Goal: Task Accomplishment & Management: Manage account settings

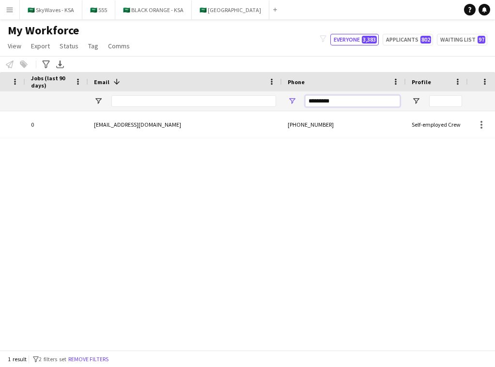
click at [349, 96] on input "*********" at bounding box center [352, 101] width 95 height 12
paste input "***"
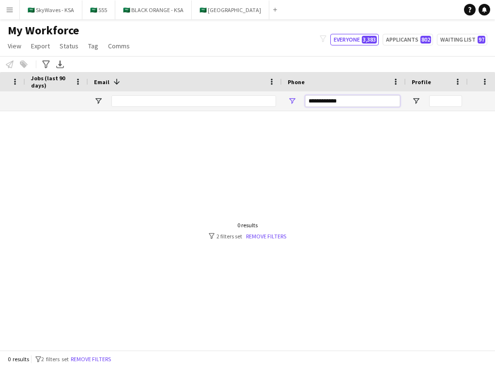
click at [329, 103] on input "**********" at bounding box center [352, 101] width 95 height 12
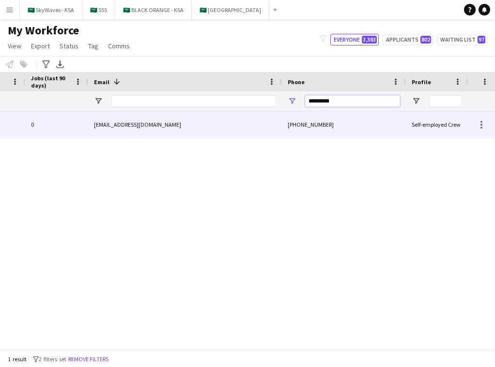
type input "*********"
click at [303, 121] on div "[PHONE_NUMBER]" at bounding box center [344, 124] width 124 height 27
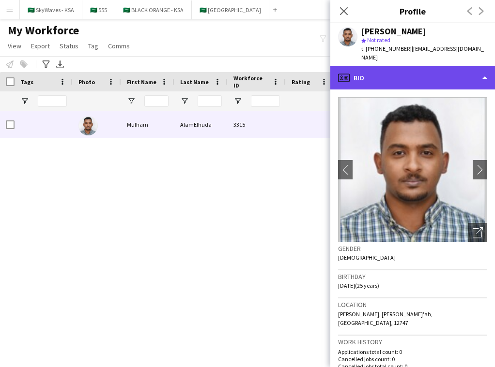
click at [465, 66] on div "profile Bio" at bounding box center [412, 77] width 165 height 23
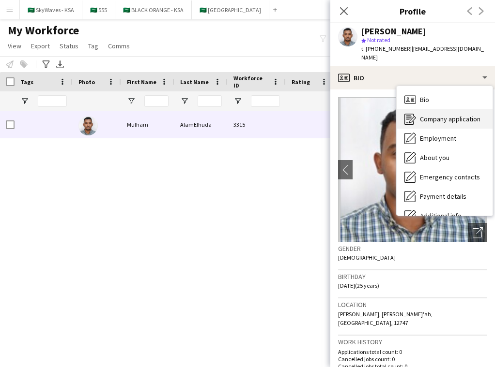
click at [453, 115] on div "Company application Company application" at bounding box center [444, 118] width 96 height 19
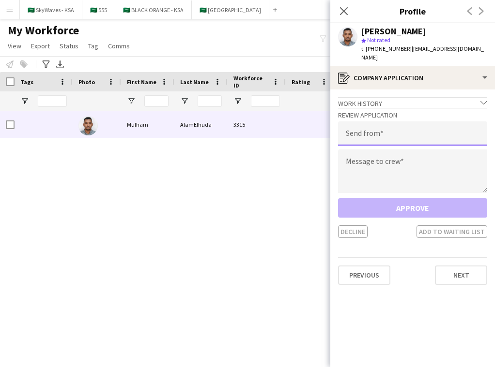
click at [440, 126] on input "email" at bounding box center [412, 133] width 149 height 24
type input "*"
type input "**********"
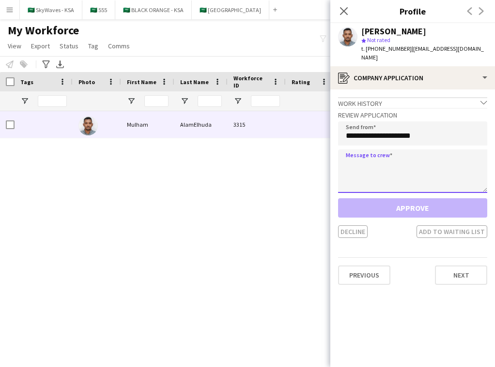
click at [386, 165] on textarea at bounding box center [412, 172] width 149 height 44
paste textarea "**********"
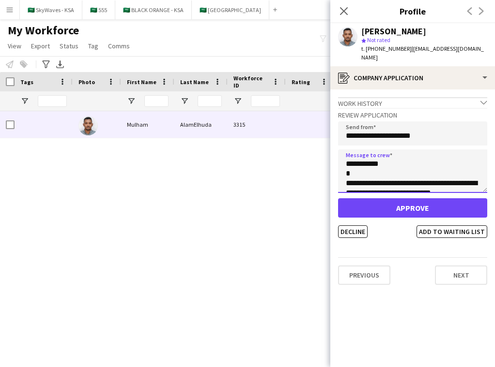
drag, startPoint x: 378, startPoint y: 157, endPoint x: 353, endPoint y: 159, distance: 24.7
click at [353, 159] on textarea "**********" at bounding box center [412, 172] width 149 height 44
type textarea "**********"
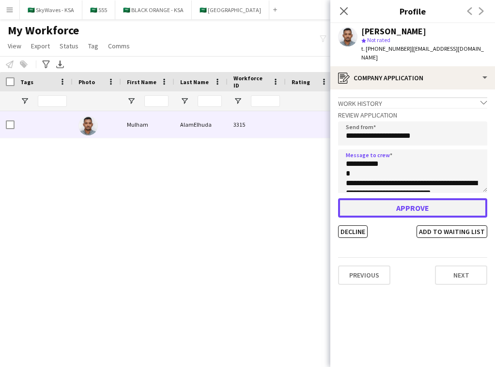
click at [380, 198] on button "Approve" at bounding box center [412, 207] width 149 height 19
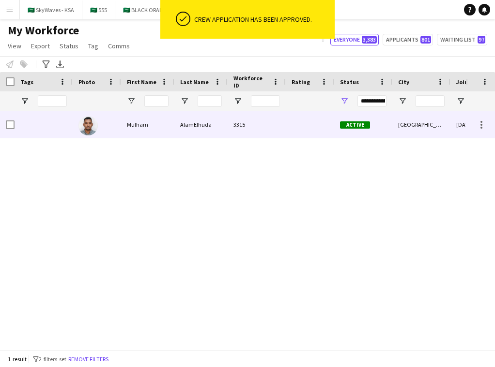
click at [312, 127] on div at bounding box center [310, 124] width 48 height 27
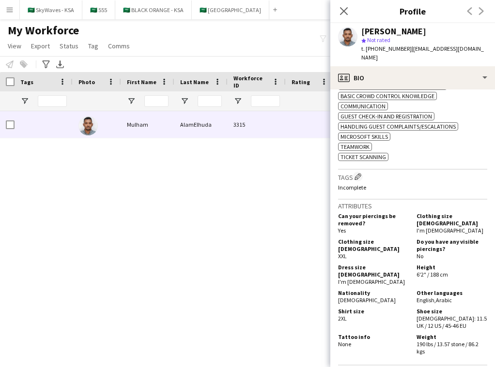
scroll to position [408, 0]
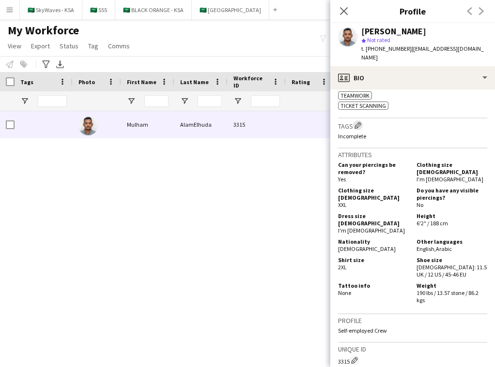
click at [357, 122] on app-icon "Edit crew company tags" at bounding box center [357, 125] width 7 height 7
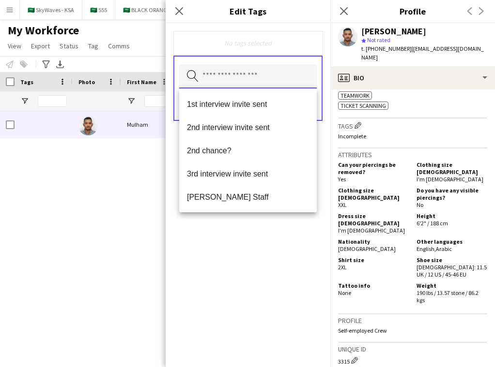
click at [287, 77] on input "text" at bounding box center [247, 76] width 137 height 24
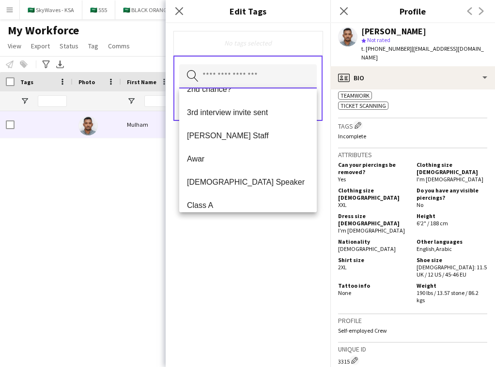
scroll to position [61, 0]
click at [271, 166] on mat-option "Awar" at bounding box center [247, 159] width 137 height 23
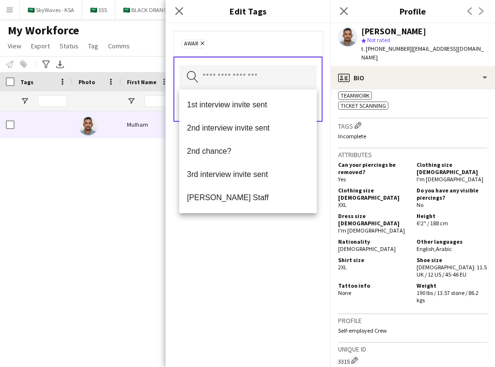
click at [287, 243] on div "Awar Remove Search by tag name Save" at bounding box center [248, 195] width 165 height 344
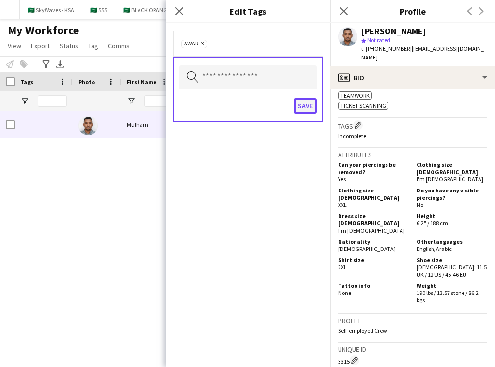
click at [303, 102] on button "Save" at bounding box center [305, 105] width 23 height 15
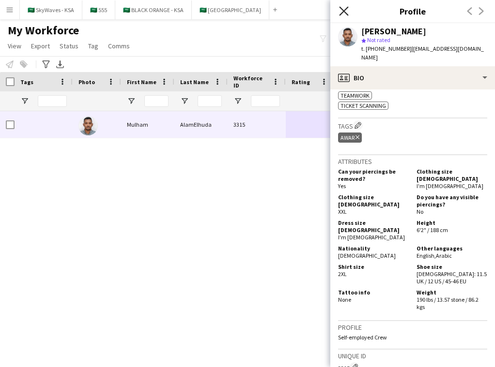
click at [340, 10] on icon "Close pop-in" at bounding box center [343, 10] width 9 height 9
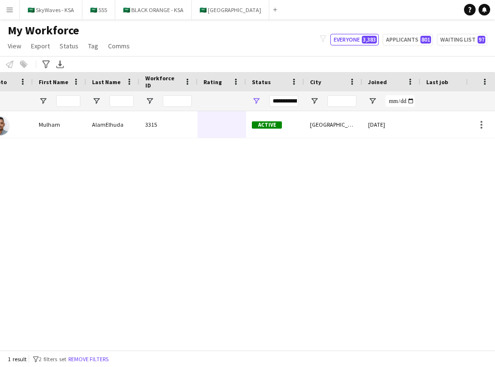
scroll to position [0, 228]
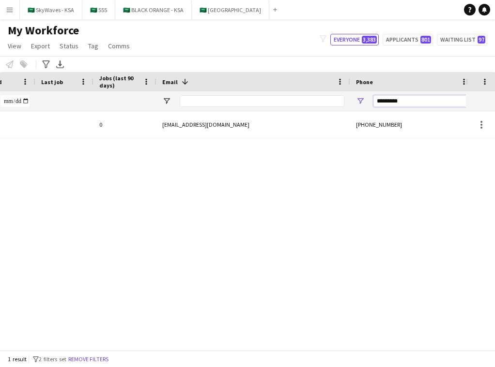
click at [406, 100] on input "*********" at bounding box center [420, 101] width 95 height 12
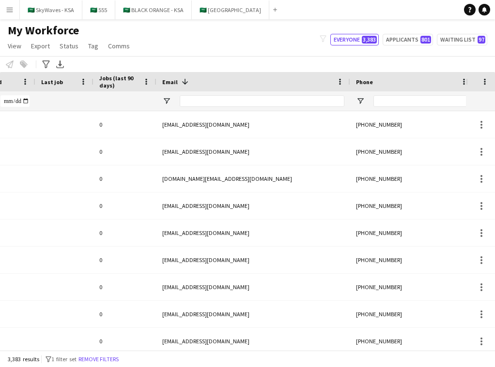
click at [273, 46] on div "My Workforce View Views Default view New view Update view Delete view Edit name…" at bounding box center [247, 39] width 495 height 33
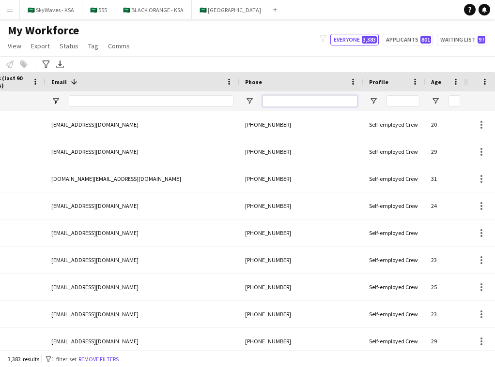
click at [314, 98] on input "Phone Filter Input" at bounding box center [309, 101] width 95 height 12
paste input "**********"
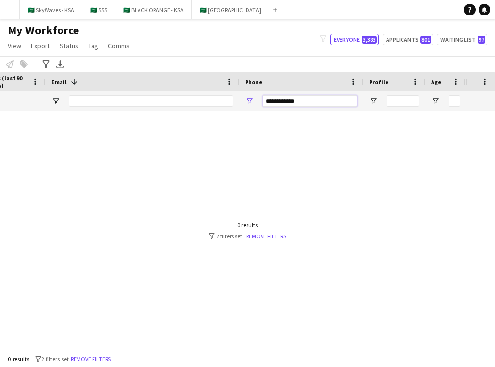
click at [286, 102] on input "**********" at bounding box center [309, 101] width 95 height 12
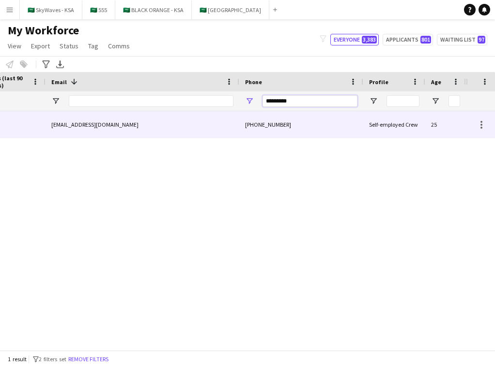
scroll to position [0, 478]
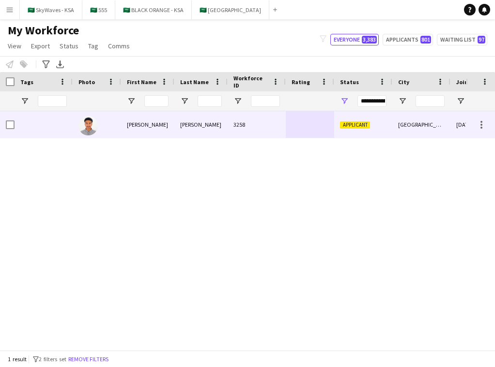
type input "*********"
click at [183, 124] on div "[PERSON_NAME]" at bounding box center [200, 124] width 53 height 27
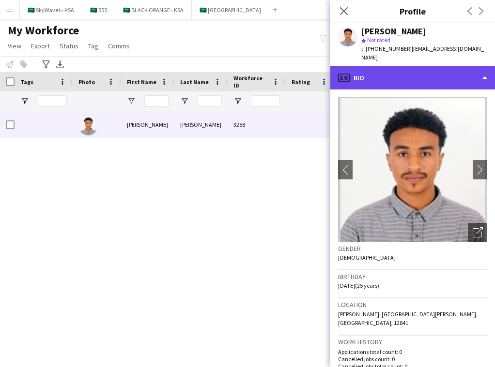
click at [458, 76] on div "profile Bio" at bounding box center [412, 77] width 165 height 23
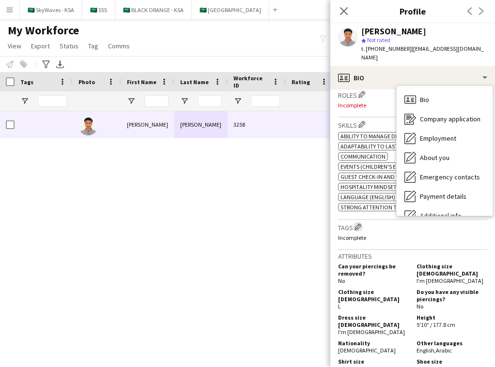
click at [357, 224] on app-icon "Edit crew company tags" at bounding box center [357, 227] width 7 height 7
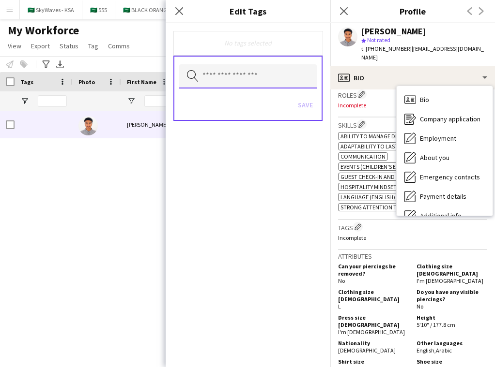
click at [273, 68] on input "text" at bounding box center [247, 76] width 137 height 24
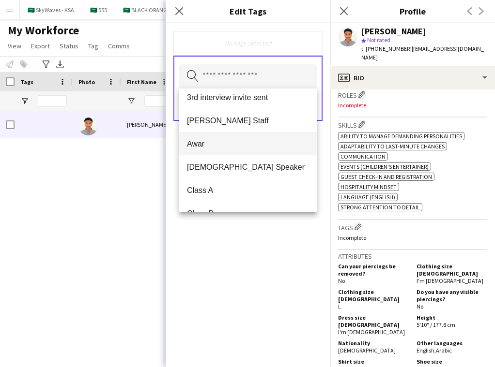
click at [269, 138] on mat-option "Awar" at bounding box center [247, 143] width 137 height 23
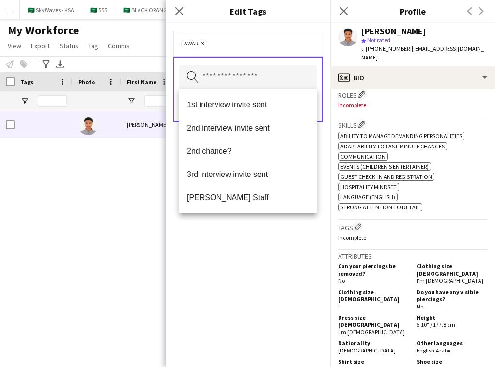
click at [256, 284] on div "Awar Remove Search by tag name Save" at bounding box center [248, 195] width 165 height 344
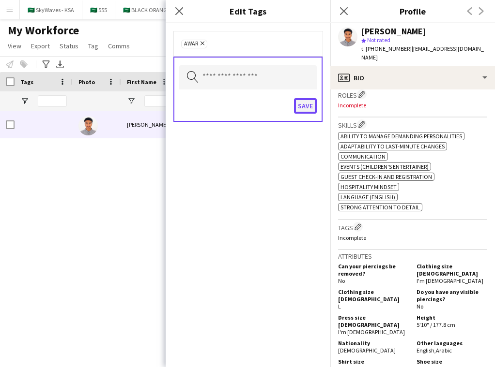
click at [304, 108] on button "Save" at bounding box center [305, 105] width 23 height 15
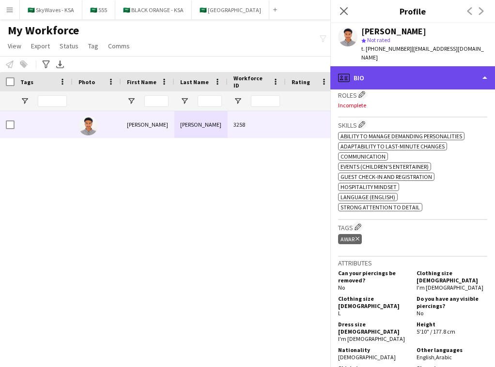
click at [412, 73] on div "profile Bio" at bounding box center [412, 77] width 165 height 23
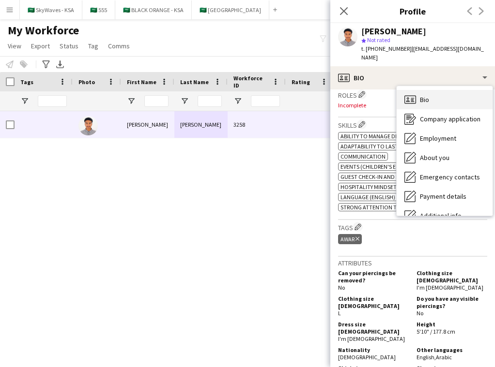
click at [460, 96] on div "Bio Bio" at bounding box center [444, 99] width 96 height 19
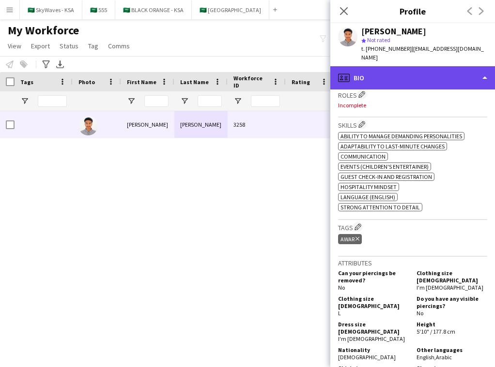
click at [456, 69] on div "profile Bio" at bounding box center [412, 77] width 165 height 23
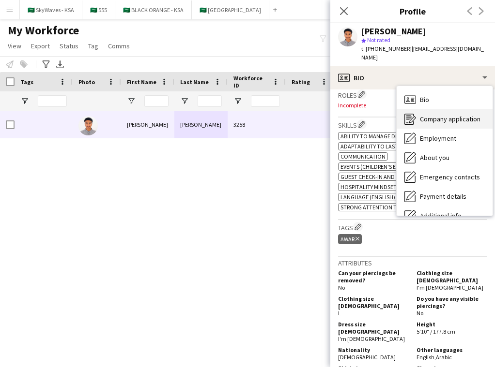
click at [456, 115] on span "Company application" at bounding box center [450, 119] width 61 height 9
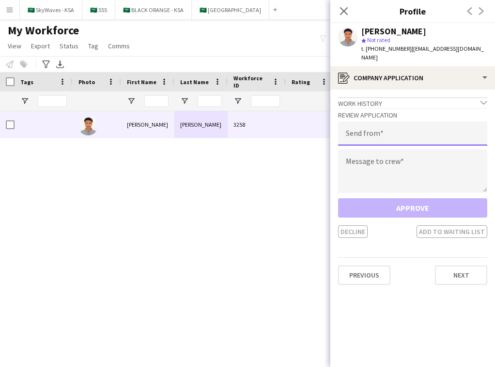
click at [410, 123] on input "email" at bounding box center [412, 133] width 149 height 24
type input "**********"
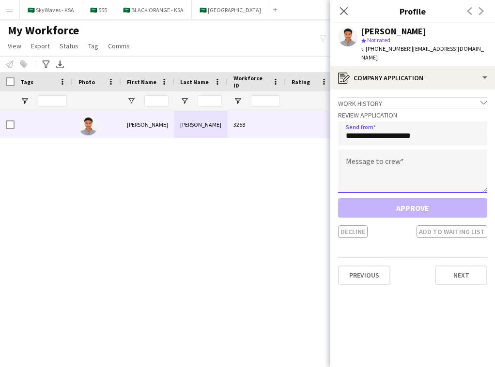
click at [362, 158] on textarea at bounding box center [412, 172] width 149 height 44
paste textarea "**********"
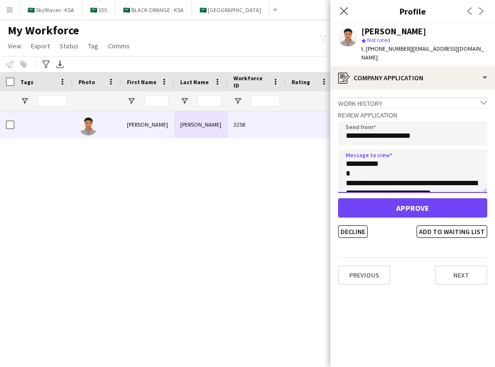
drag, startPoint x: 378, startPoint y: 158, endPoint x: 355, endPoint y: 158, distance: 23.2
click at [355, 158] on textarea "**********" at bounding box center [412, 172] width 149 height 44
type textarea "**********"
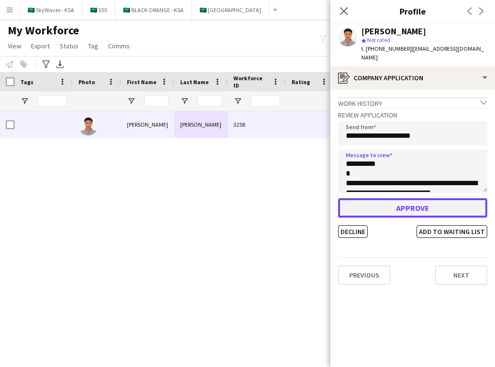
click at [418, 198] on button "Approve" at bounding box center [412, 207] width 149 height 19
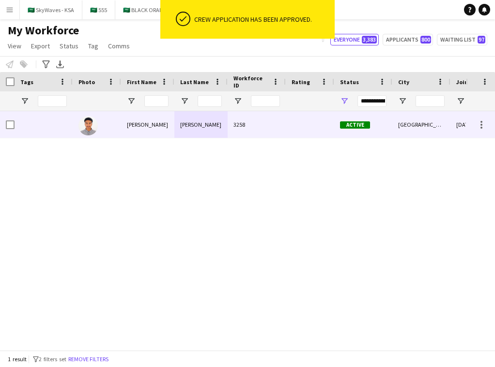
click at [409, 121] on div "[GEOGRAPHIC_DATA]" at bounding box center [421, 124] width 58 height 27
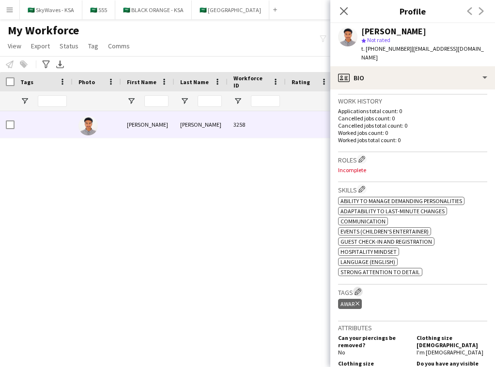
click at [359, 289] on app-icon "Edit crew company tags" at bounding box center [357, 292] width 7 height 7
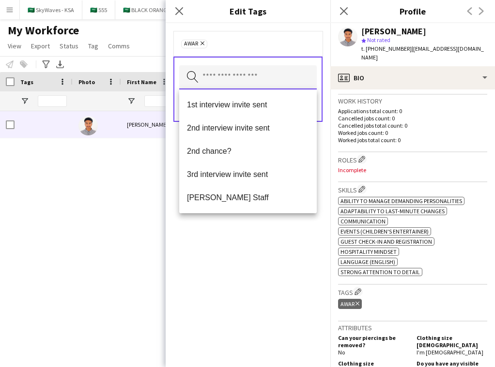
click at [283, 73] on input "text" at bounding box center [247, 77] width 137 height 24
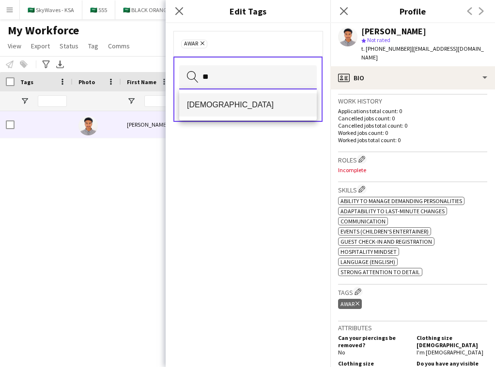
type input "**"
click at [262, 106] on span "[DEMOGRAPHIC_DATA]" at bounding box center [248, 104] width 122 height 9
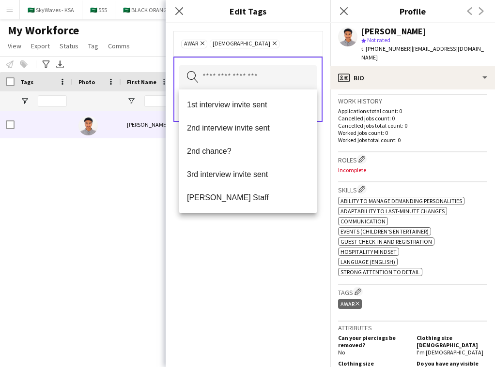
click at [264, 225] on div "Awar Remove Sudanese Remove Search by tag name Save" at bounding box center [248, 195] width 165 height 344
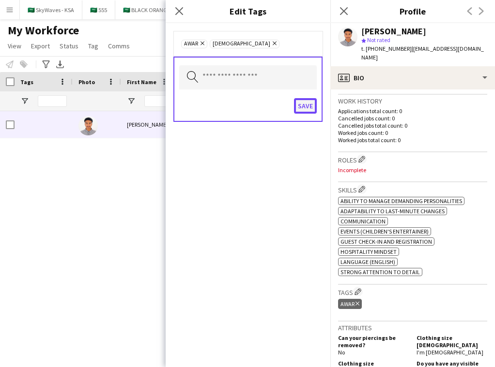
click at [309, 107] on button "Save" at bounding box center [305, 105] width 23 height 15
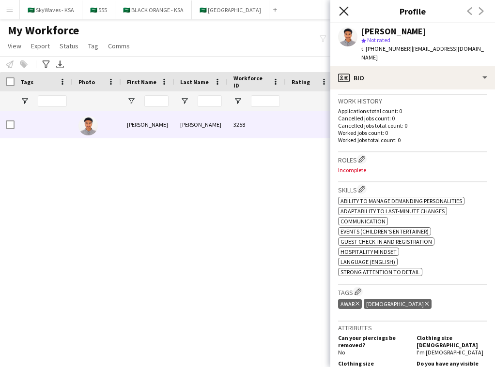
click at [344, 12] on icon "Close pop-in" at bounding box center [343, 10] width 9 height 9
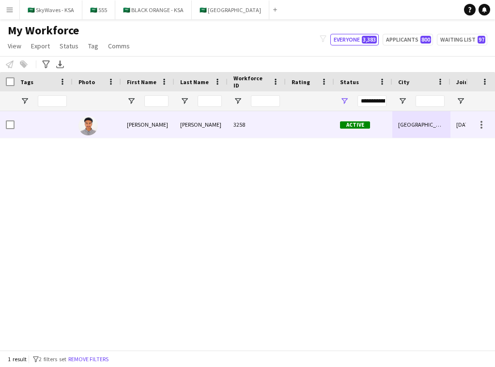
scroll to position [0, 47]
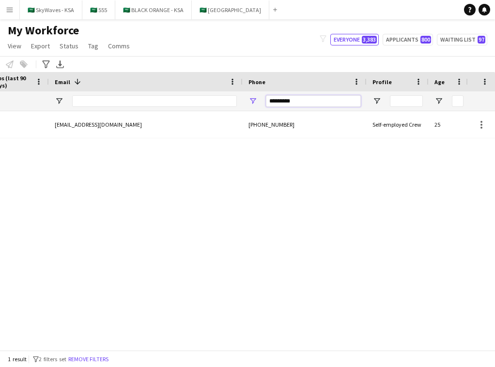
click at [350, 100] on input "*********" at bounding box center [313, 101] width 95 height 12
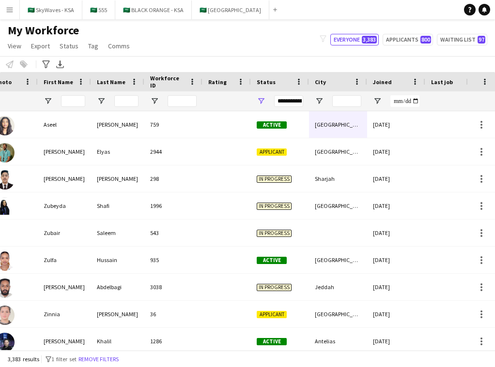
click at [13, 13] on app-icon "Menu" at bounding box center [10, 10] width 8 height 8
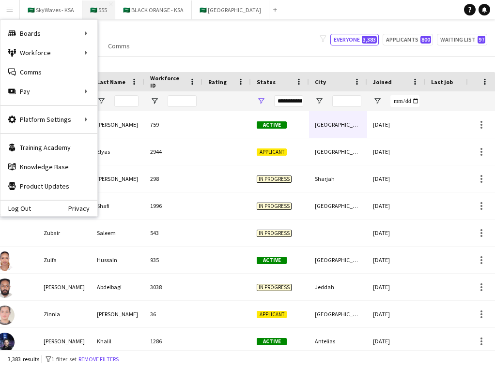
click at [95, 7] on button "🇸🇦 555 Close" at bounding box center [98, 9] width 33 height 19
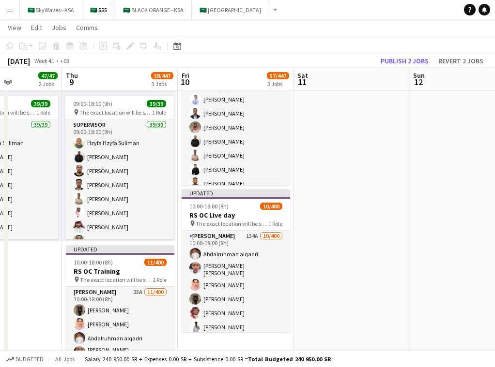
click at [334, 287] on app-date-cell at bounding box center [351, 149] width 116 height 517
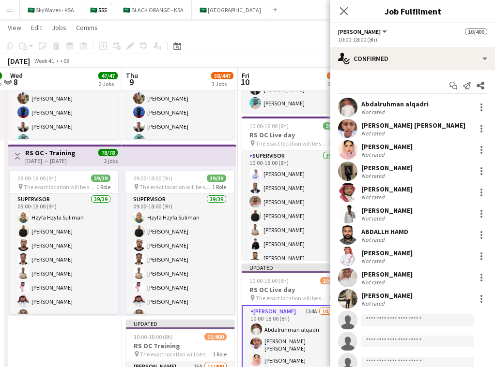
click at [303, 61] on div "[DATE] Week 41 • +03 Publish 1 job Revert 1 job" at bounding box center [247, 61] width 495 height 14
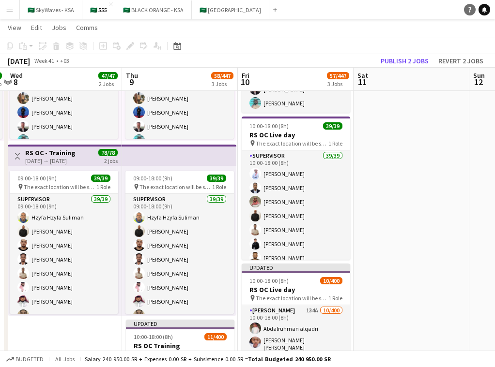
click at [469, 8] on icon "Help" at bounding box center [470, 10] width 6 height 6
click at [10, 11] on app-icon "Menu" at bounding box center [10, 10] width 8 height 8
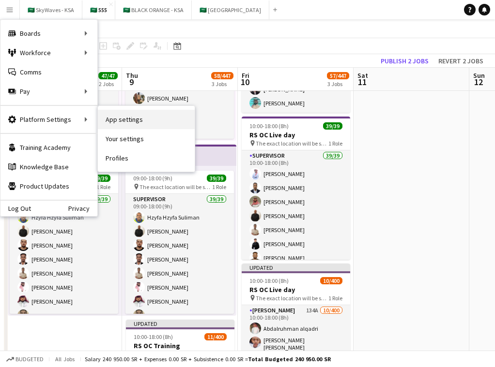
click at [128, 125] on link "App settings" at bounding box center [146, 119] width 97 height 19
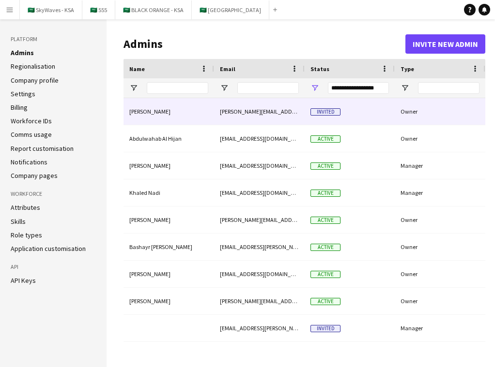
click at [155, 118] on div "[PERSON_NAME]" at bounding box center [168, 111] width 91 height 27
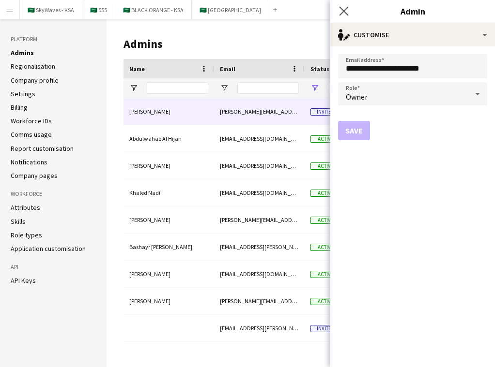
click at [345, 6] on app-icon "Close pop-in" at bounding box center [344, 11] width 14 height 14
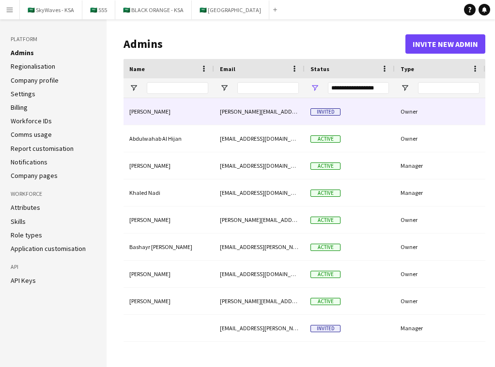
click at [370, 117] on div "Invited" at bounding box center [349, 111] width 90 height 27
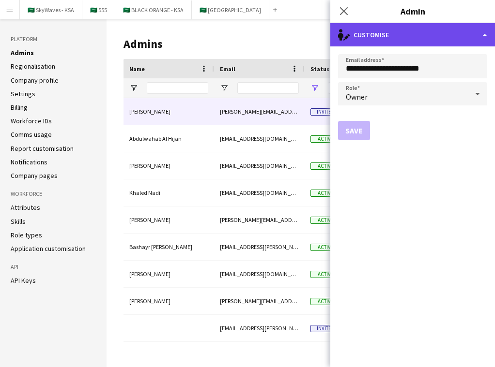
click at [428, 34] on div "single-neutral-actions-edit-1 Customise" at bounding box center [412, 34] width 165 height 23
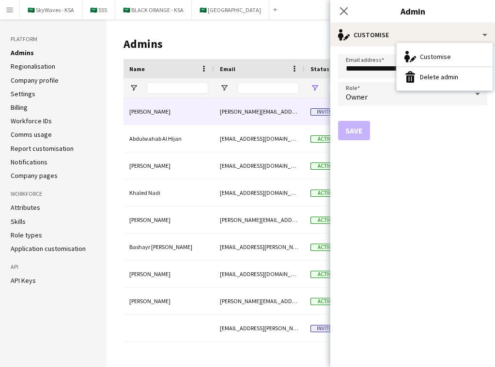
click at [405, 113] on form "**********" at bounding box center [412, 206] width 165 height 321
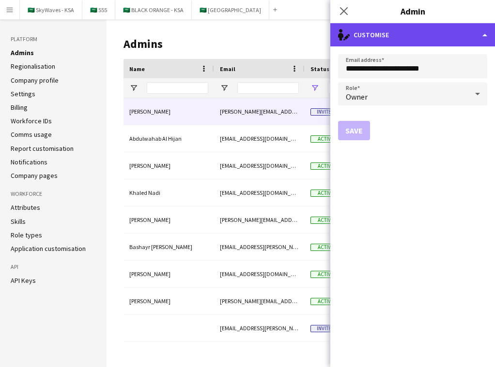
click at [422, 39] on div "single-neutral-actions-edit-1 Customise" at bounding box center [412, 34] width 165 height 23
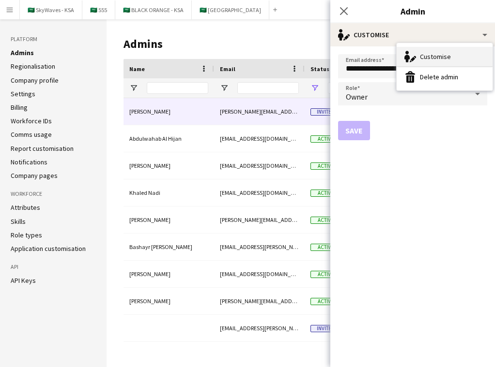
click at [427, 49] on div "Customise Customise" at bounding box center [444, 56] width 96 height 19
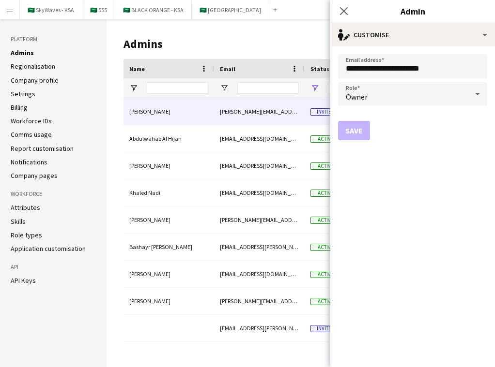
click at [396, 99] on div "Owner" at bounding box center [403, 93] width 130 height 23
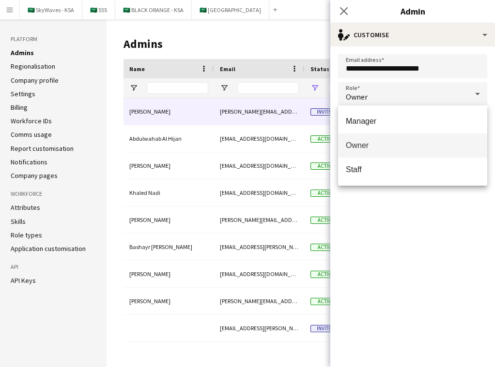
click at [346, 12] on div at bounding box center [247, 183] width 495 height 367
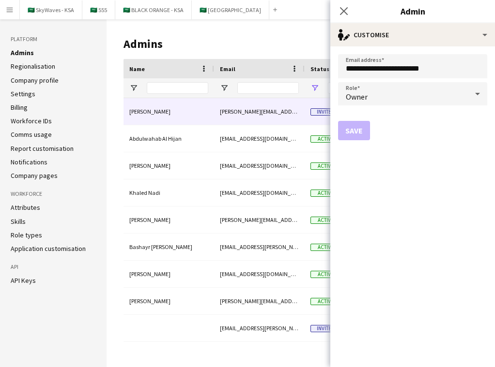
click at [346, 12] on icon "Close pop-in" at bounding box center [344, 11] width 8 height 8
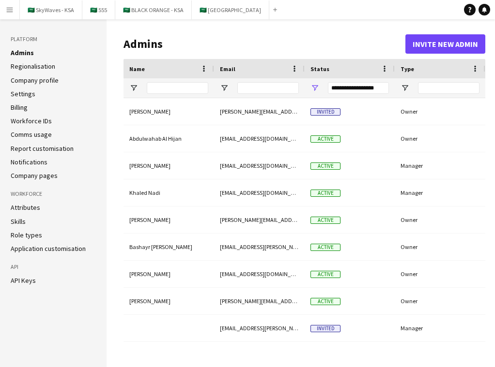
click at [299, 37] on h1 "Admins" at bounding box center [264, 44] width 282 height 15
click at [59, 350] on aside "Platform Admins Regionalisation Company profile Settings Billing Workforce IDs …" at bounding box center [53, 193] width 106 height 348
click at [464, 9] on link "Help" at bounding box center [470, 10] width 12 height 12
click at [466, 6] on link "Help" at bounding box center [470, 10] width 12 height 12
click at [7, 6] on app-icon "Menu" at bounding box center [10, 10] width 8 height 8
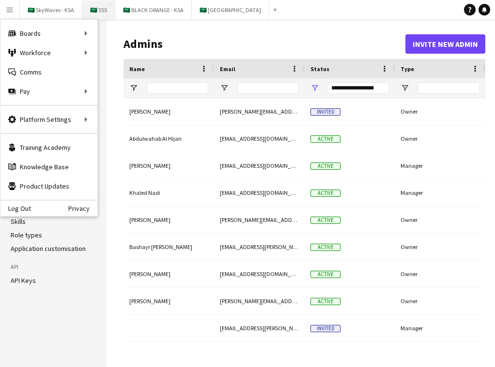
click at [89, 10] on button "🇸🇦 555 Close" at bounding box center [98, 9] width 33 height 19
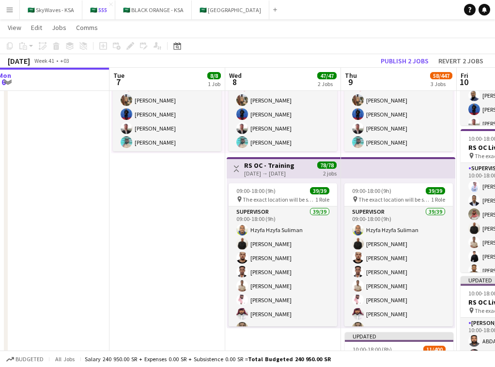
scroll to position [142, 0]
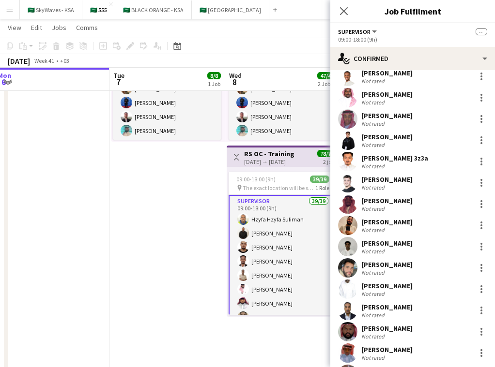
scroll to position [541, 0]
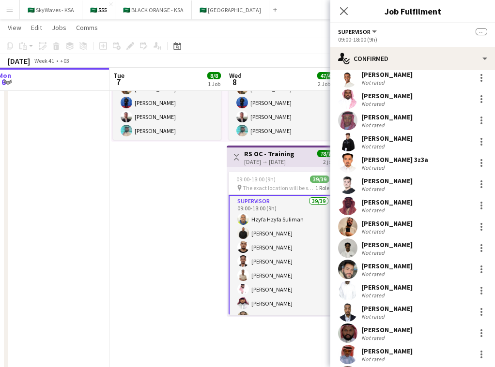
click at [392, 225] on div "[PERSON_NAME]" at bounding box center [386, 223] width 51 height 9
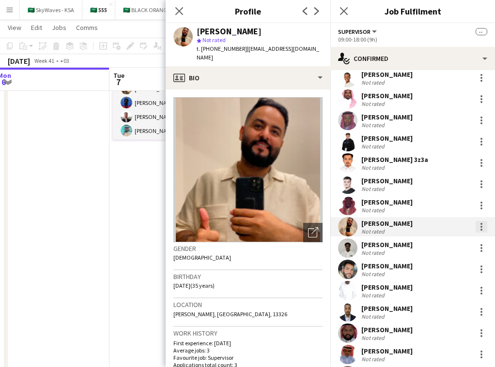
click at [483, 229] on div at bounding box center [481, 227] width 12 height 12
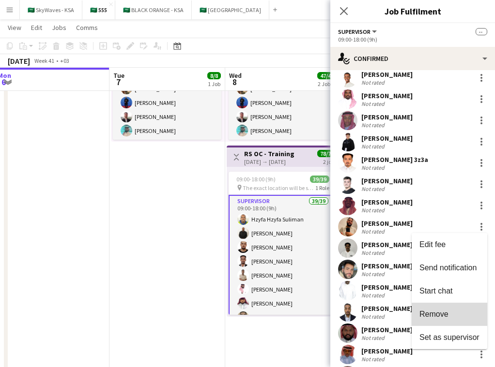
click at [457, 318] on span "Remove" at bounding box center [449, 314] width 60 height 9
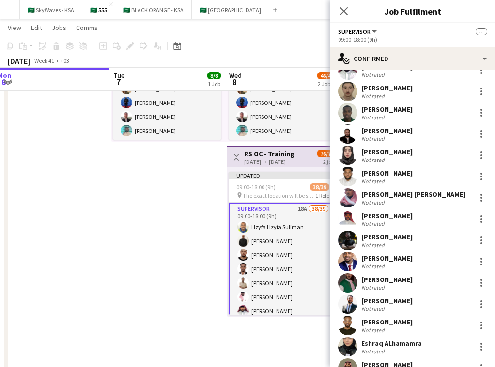
scroll to position [164, 0]
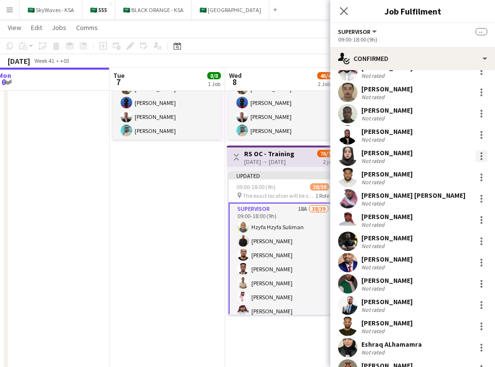
click at [479, 156] on div at bounding box center [481, 157] width 12 height 12
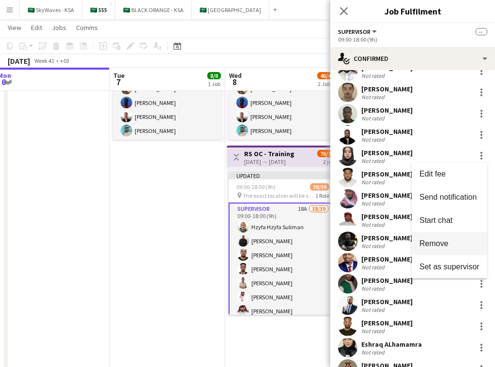
click at [458, 243] on span "Remove" at bounding box center [449, 244] width 60 height 9
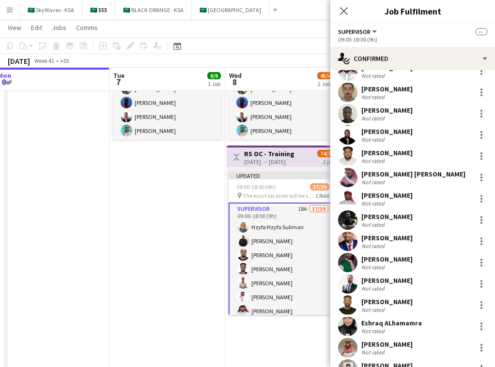
scroll to position [157, 0]
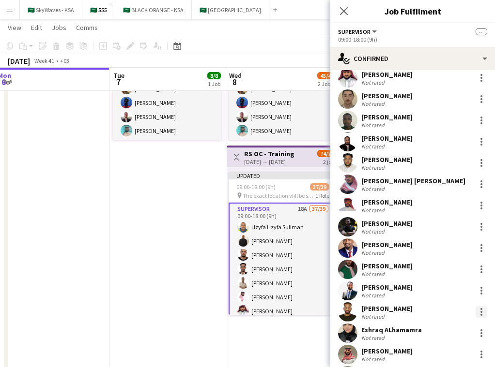
click at [482, 312] on div at bounding box center [481, 312] width 2 height 2
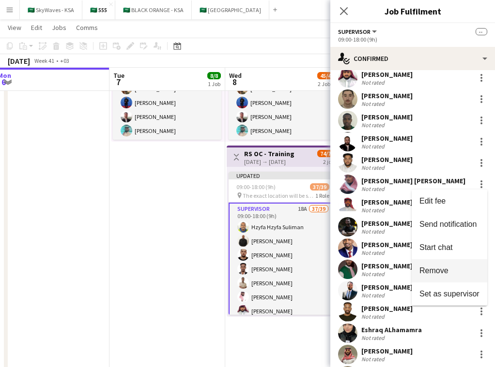
click at [458, 275] on span "Remove" at bounding box center [449, 271] width 60 height 9
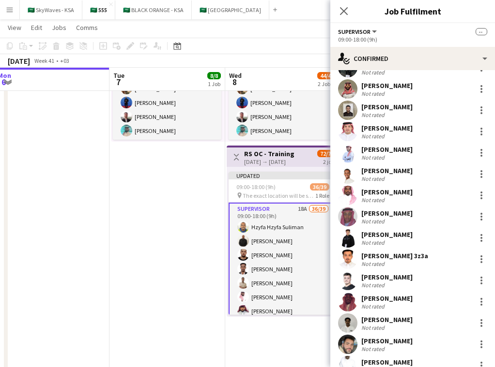
scroll to position [587, 0]
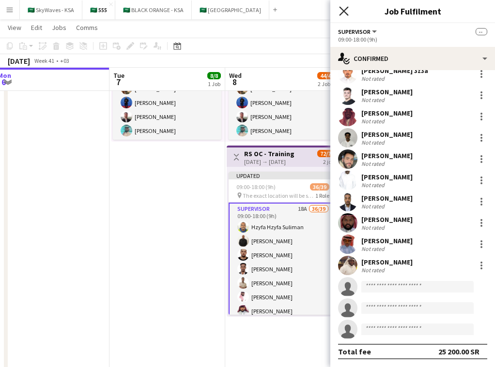
click at [344, 13] on icon "Close pop-in" at bounding box center [343, 10] width 9 height 9
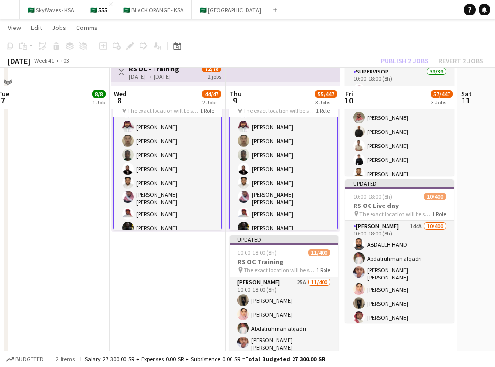
scroll to position [270, 0]
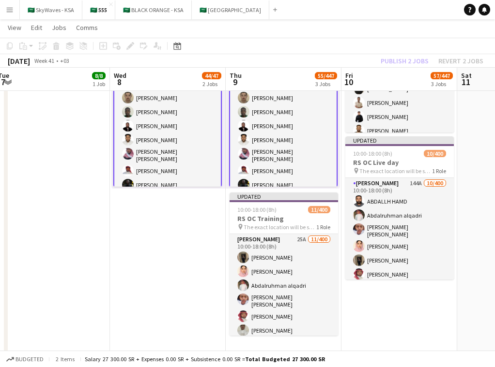
click at [129, 257] on app-date-cell "09:00-19:00 (10h) 8/8 1 Role Operation Manager [DATE] 09:00-19:00 (10h) [PERSON…" at bounding box center [168, 96] width 116 height 517
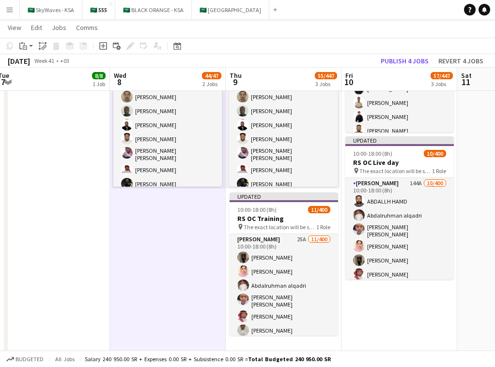
scroll to position [98, 0]
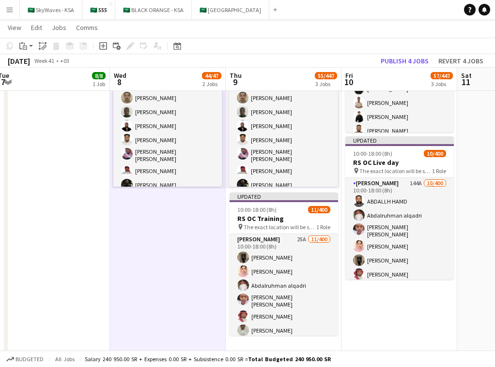
click at [7, 8] on app-icon "Menu" at bounding box center [10, 10] width 8 height 8
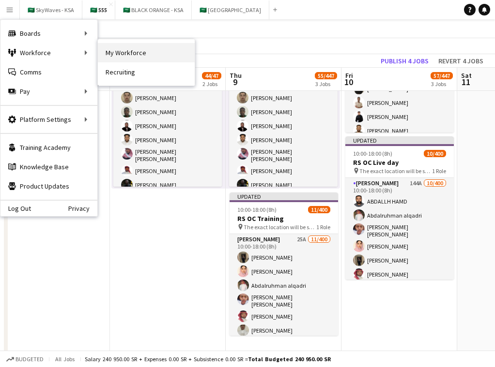
click at [125, 55] on link "My Workforce" at bounding box center [146, 52] width 97 height 19
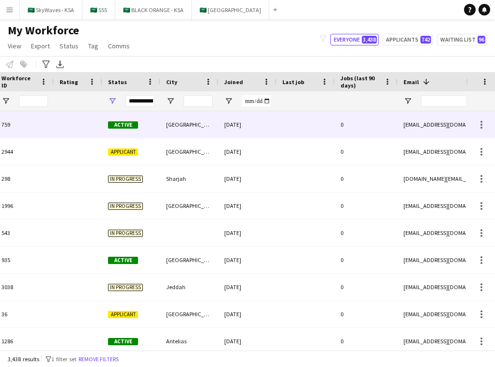
scroll to position [0, 334]
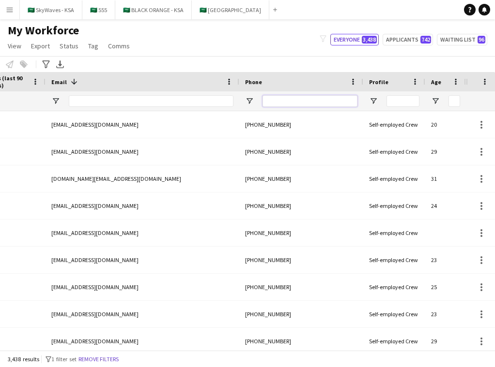
click at [331, 101] on input "Phone Filter Input" at bounding box center [309, 101] width 95 height 12
paste input "**********"
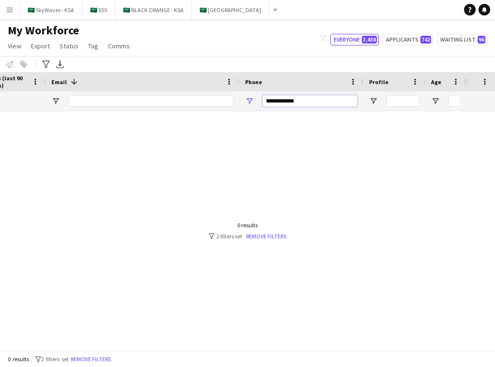
click at [288, 98] on input "**********" at bounding box center [309, 101] width 95 height 12
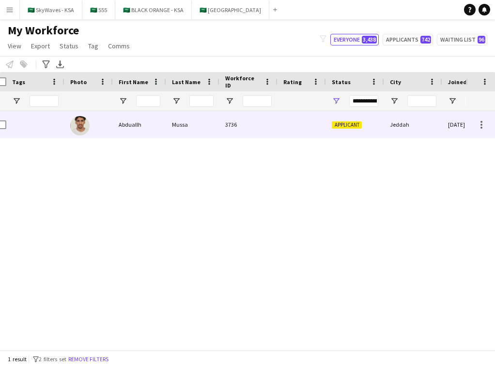
type input "*********"
click at [252, 133] on div "3736" at bounding box center [248, 124] width 58 height 27
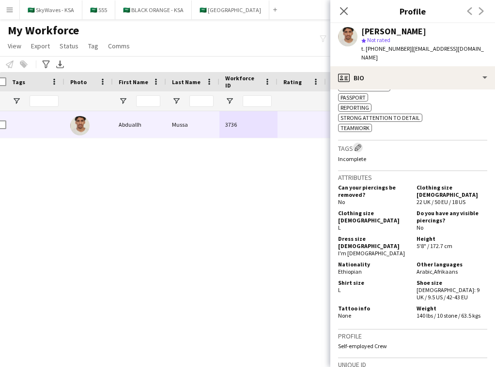
click at [361, 146] on app-icon "Edit crew company tags" at bounding box center [357, 147] width 7 height 7
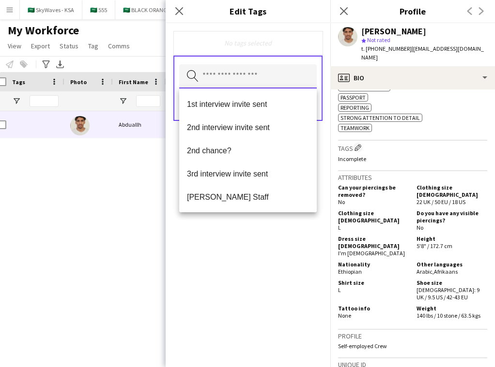
click at [286, 78] on input "text" at bounding box center [247, 76] width 137 height 24
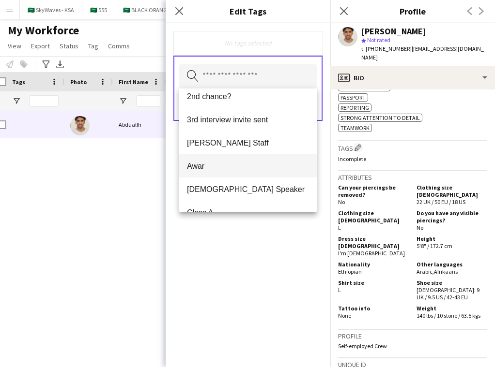
click at [258, 167] on span "Awar" at bounding box center [248, 166] width 122 height 9
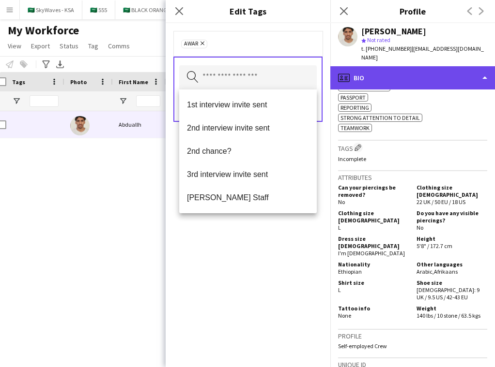
click at [468, 70] on div "profile Bio" at bounding box center [412, 77] width 165 height 23
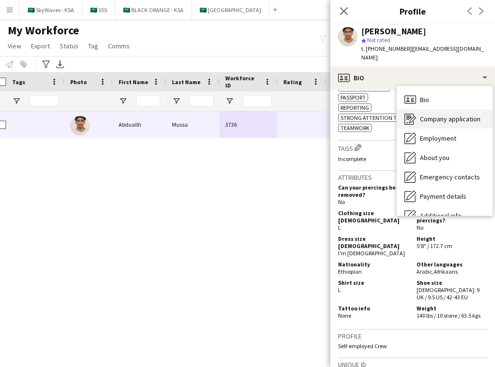
click at [458, 115] on span "Company application" at bounding box center [450, 119] width 61 height 9
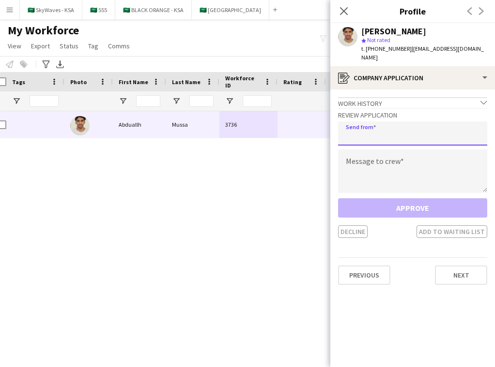
click at [373, 124] on input "email" at bounding box center [412, 133] width 149 height 24
type input "**********"
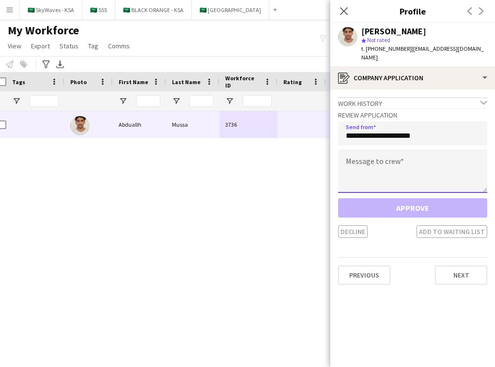
click at [369, 166] on textarea at bounding box center [412, 172] width 149 height 44
paste textarea "**********"
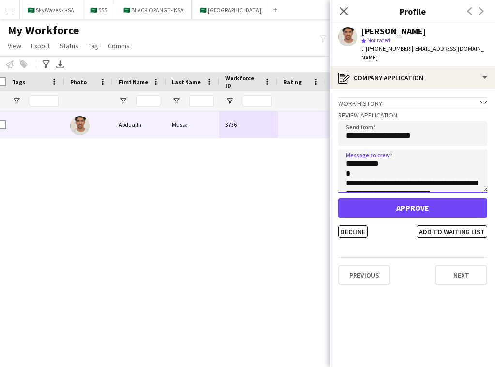
drag, startPoint x: 379, startPoint y: 157, endPoint x: 354, endPoint y: 158, distance: 24.7
click at [354, 158] on textarea "**********" at bounding box center [412, 172] width 149 height 44
type textarea "**********"
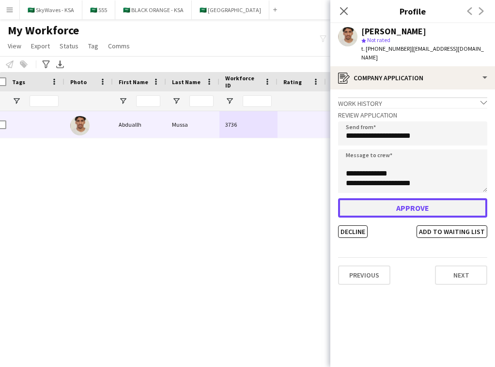
click at [417, 202] on button "Approve" at bounding box center [412, 207] width 149 height 19
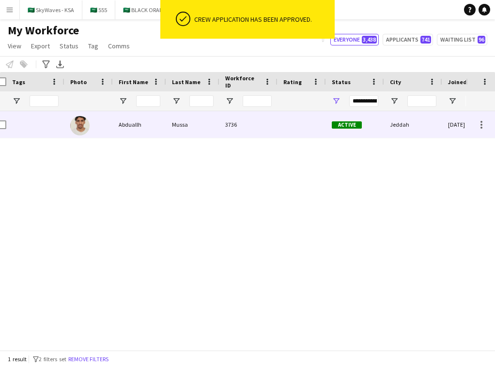
click at [380, 128] on div "Active" at bounding box center [355, 124] width 58 height 27
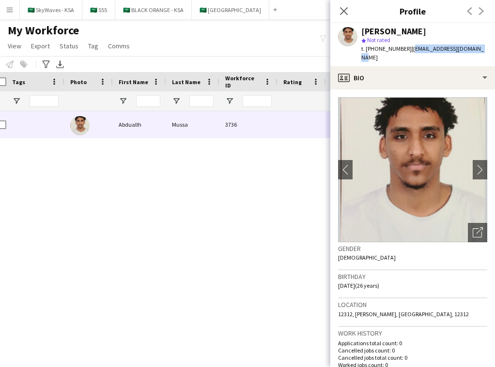
drag, startPoint x: 473, startPoint y: 48, endPoint x: 407, endPoint y: 51, distance: 66.9
click at [407, 51] on span "| [EMAIL_ADDRESS][DOMAIN_NAME]" at bounding box center [422, 53] width 122 height 16
copy span "[EMAIL_ADDRESS][DOMAIN_NAME]"
click at [95, 16] on button "🇸🇦 555 Close" at bounding box center [98, 9] width 33 height 19
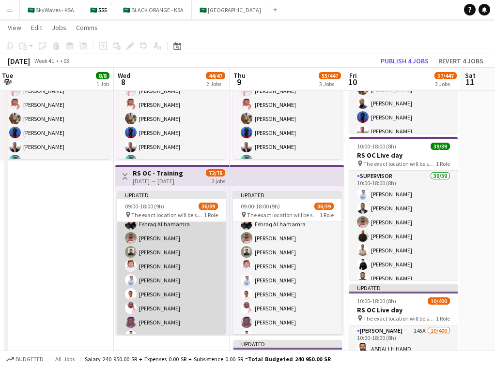
scroll to position [264, 0]
click at [181, 306] on app-card-role "Supervisor 18A 36/39 09:00-18:00 (9h) Hzyfa Hzyfa [PERSON_NAME] [PERSON_NAME] K…" at bounding box center [171, 242] width 108 height 569
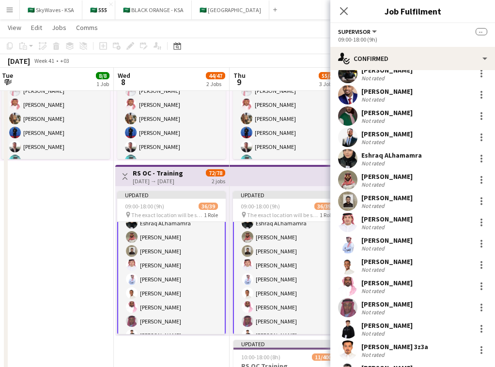
scroll to position [587, 0]
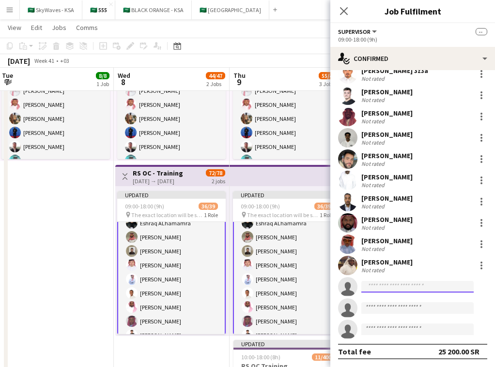
click at [397, 287] on input at bounding box center [417, 287] width 112 height 12
paste input "**********"
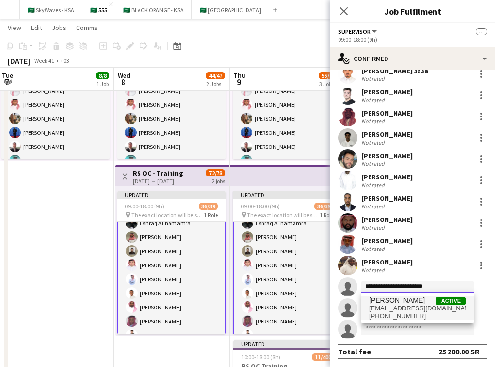
type input "**********"
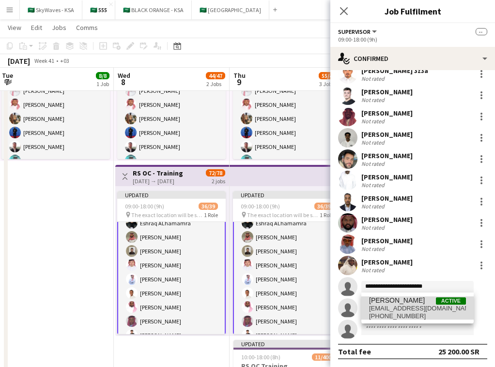
click at [396, 303] on span "[PERSON_NAME]" at bounding box center [397, 301] width 56 height 8
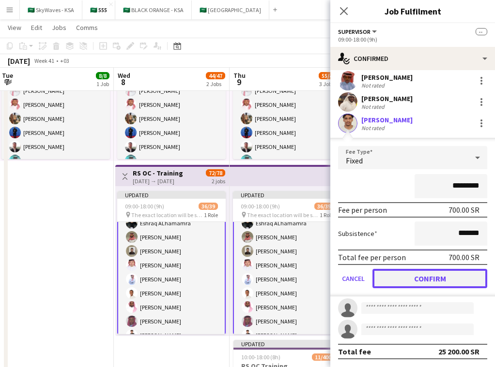
click at [439, 282] on button "Confirm" at bounding box center [429, 278] width 115 height 19
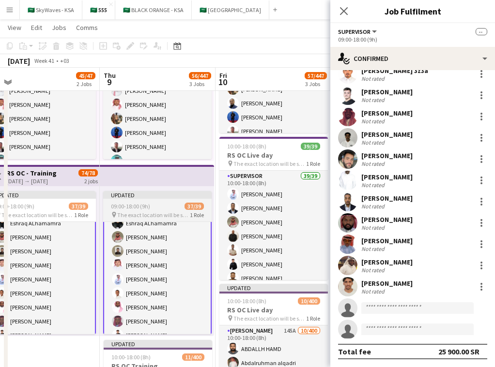
scroll to position [0, 412]
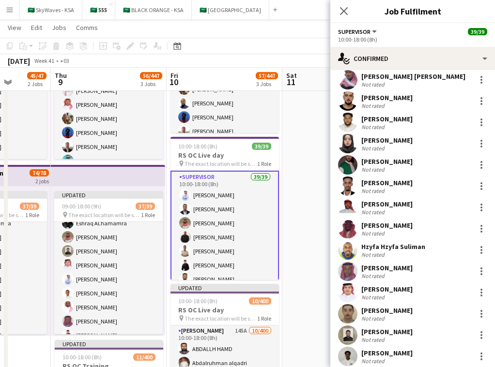
scroll to position [417, 0]
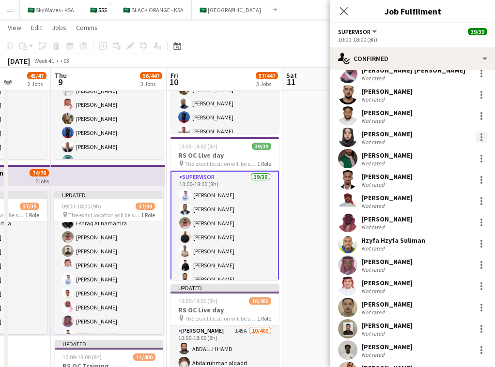
click at [481, 138] on div at bounding box center [481, 138] width 12 height 12
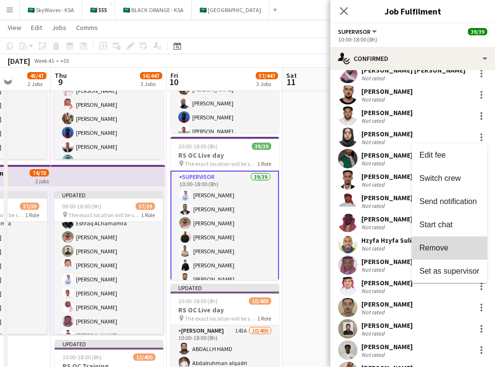
click at [453, 252] on span "Remove" at bounding box center [449, 248] width 60 height 9
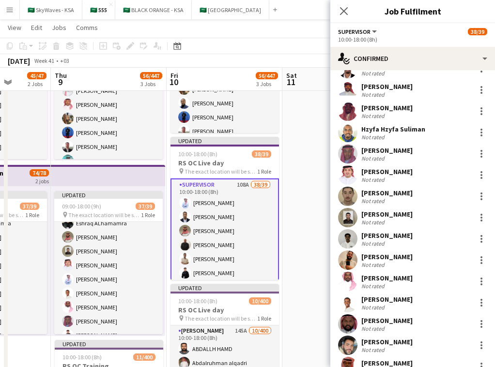
scroll to position [501, 0]
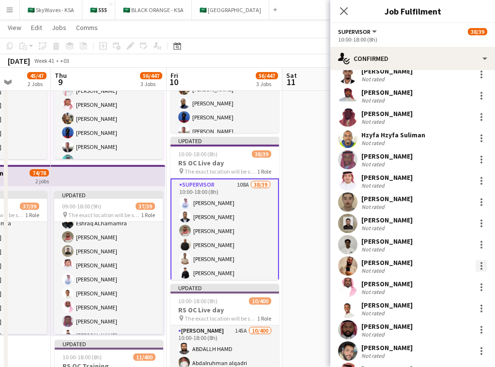
click at [477, 266] on div at bounding box center [481, 266] width 12 height 12
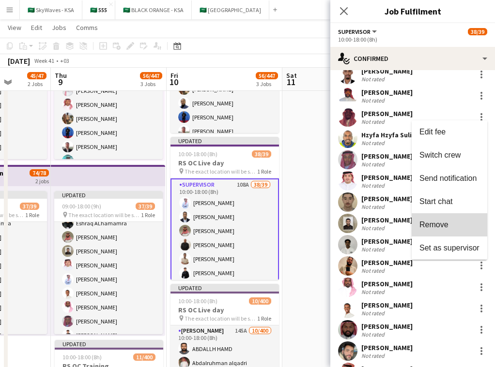
click at [454, 230] on button "Remove" at bounding box center [449, 224] width 76 height 23
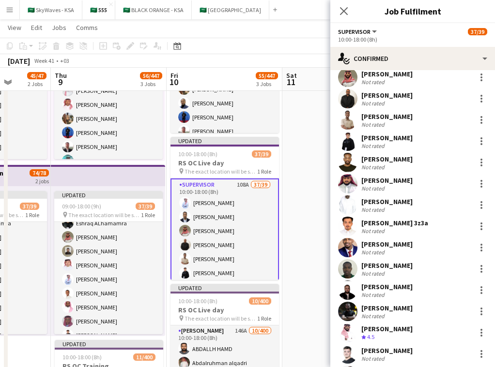
scroll to position [71, 0]
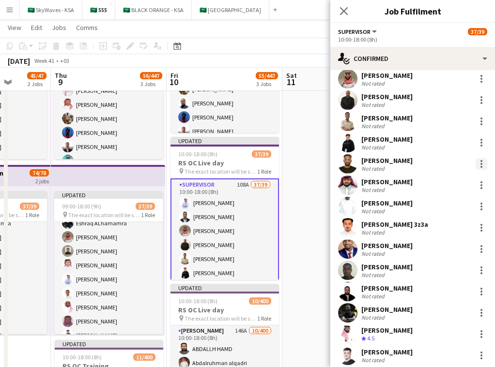
click at [480, 167] on div at bounding box center [481, 167] width 2 height 2
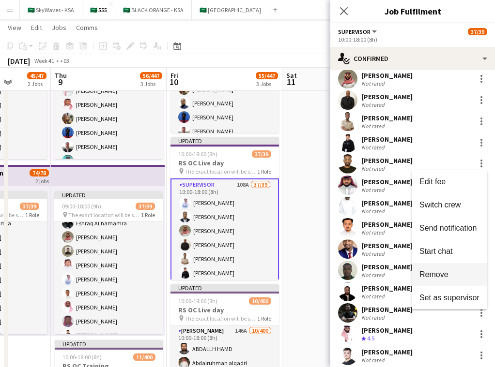
click at [447, 272] on span "Remove" at bounding box center [433, 275] width 29 height 8
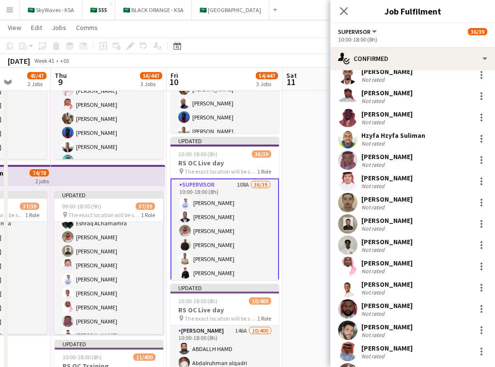
scroll to position [587, 0]
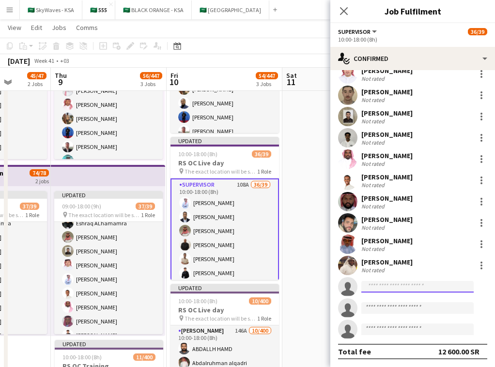
click at [403, 289] on input at bounding box center [417, 287] width 112 height 12
paste input "**********"
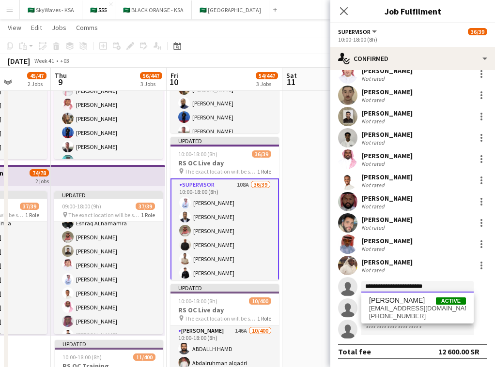
type input "**********"
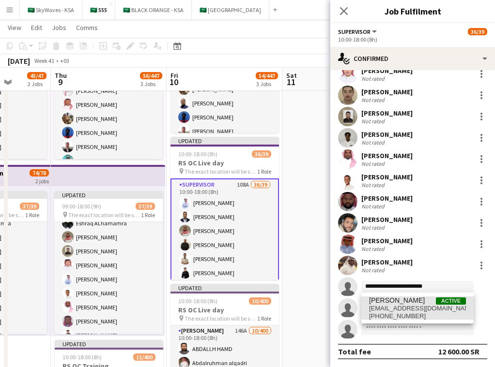
click at [409, 305] on span "[EMAIL_ADDRESS][DOMAIN_NAME]" at bounding box center [417, 309] width 97 height 8
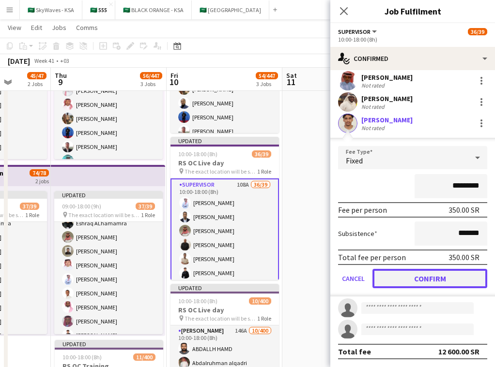
click at [428, 278] on button "Confirm" at bounding box center [429, 278] width 115 height 19
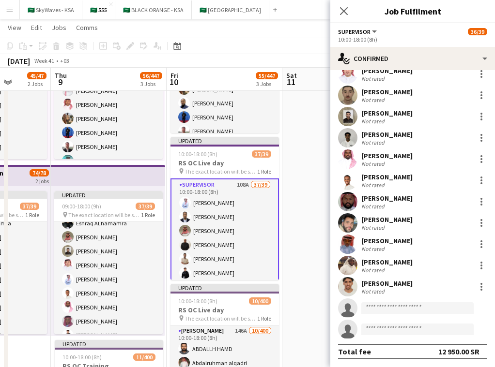
click at [300, 204] on app-date-cell at bounding box center [340, 244] width 116 height 517
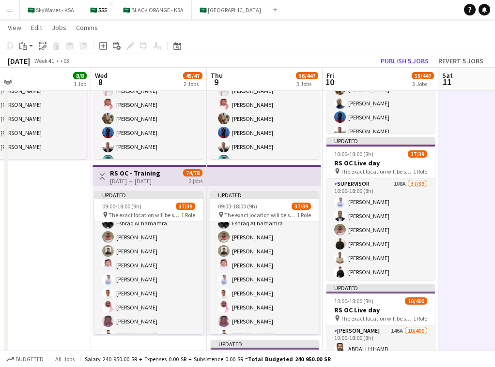
scroll to position [0, 249]
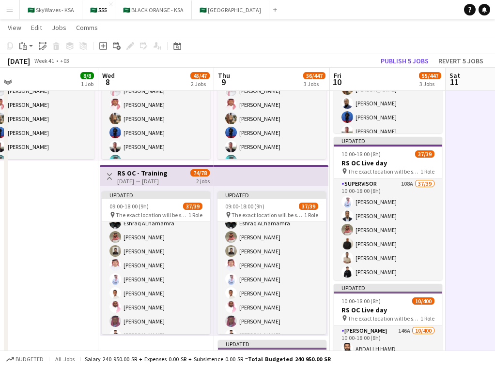
click at [289, 183] on app-top-bar at bounding box center [271, 175] width 114 height 21
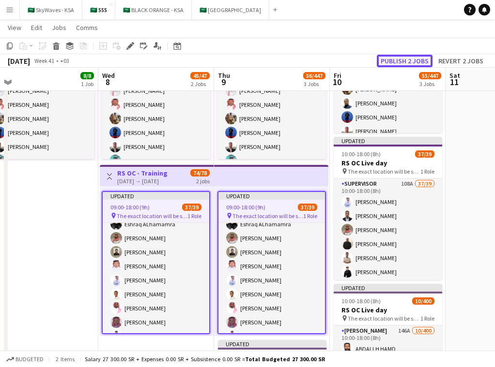
click at [402, 62] on button "Publish 2 jobs" at bounding box center [405, 61] width 56 height 13
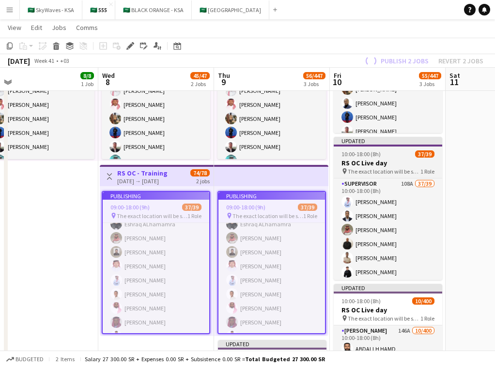
click at [389, 154] on div "10:00-18:00 (8h) 37/39" at bounding box center [388, 154] width 108 height 7
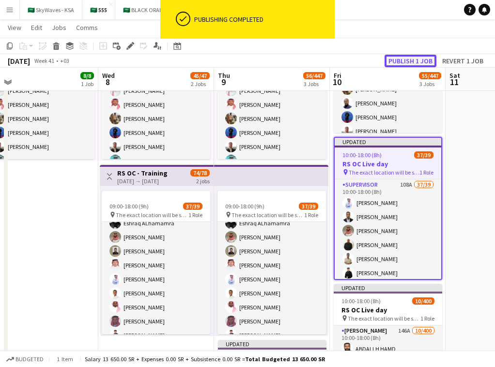
click at [407, 61] on button "Publish 1 job" at bounding box center [410, 61] width 52 height 13
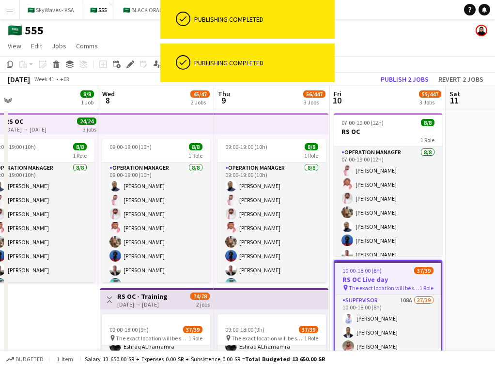
scroll to position [22, 0]
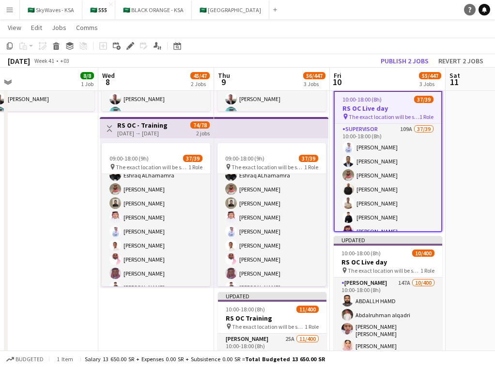
click at [468, 10] on icon "Help" at bounding box center [470, 10] width 6 height 6
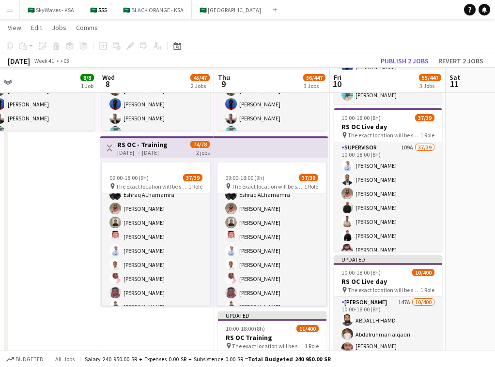
scroll to position [153, 0]
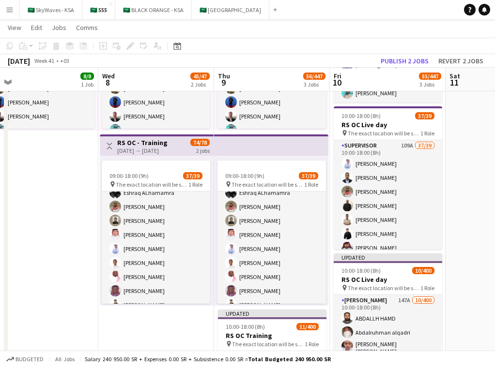
click at [297, 24] on app-page-menu "View Day view expanded Day view collapsed Month view Date picker Jump to [DATE]…" at bounding box center [247, 28] width 495 height 18
click at [9, 11] on app-icon "Menu" at bounding box center [10, 10] width 8 height 8
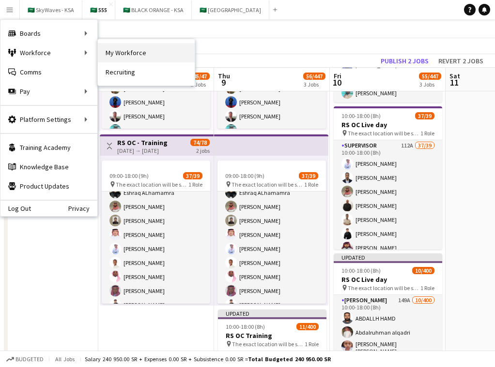
click at [127, 54] on link "My Workforce" at bounding box center [146, 52] width 97 height 19
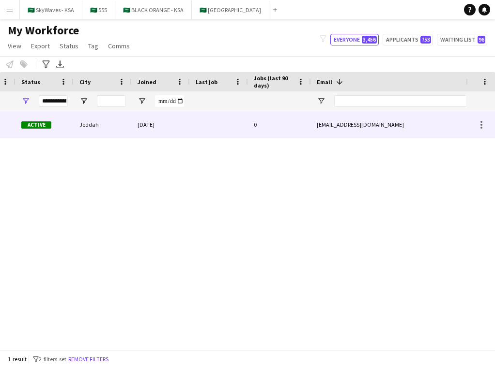
scroll to position [0, 450]
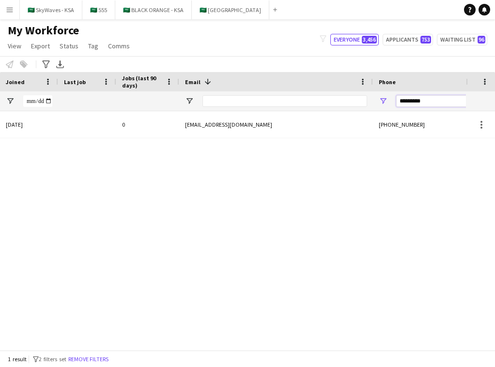
click at [427, 101] on input "*********" at bounding box center [443, 101] width 95 height 12
paste input "**********"
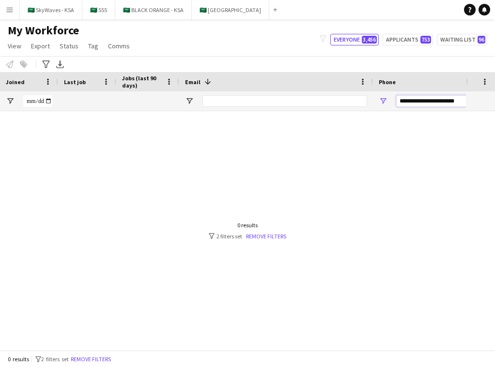
drag, startPoint x: 460, startPoint y: 100, endPoint x: 430, endPoint y: 100, distance: 30.0
click at [430, 100] on input "**********" at bounding box center [443, 101] width 95 height 12
click at [420, 100] on input "**********" at bounding box center [443, 101] width 95 height 12
click at [409, 100] on input "**********" at bounding box center [443, 101] width 95 height 12
click at [403, 101] on input "**********" at bounding box center [443, 101] width 95 height 12
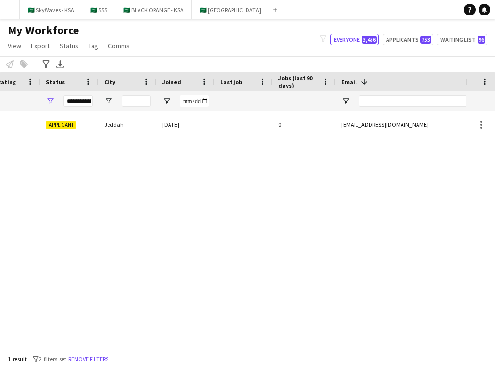
scroll to position [0, 104]
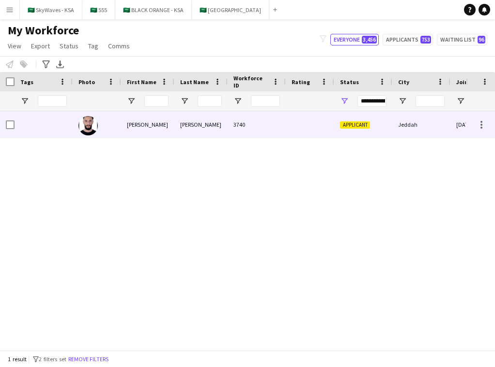
type input "*********"
click at [287, 125] on div at bounding box center [310, 124] width 48 height 27
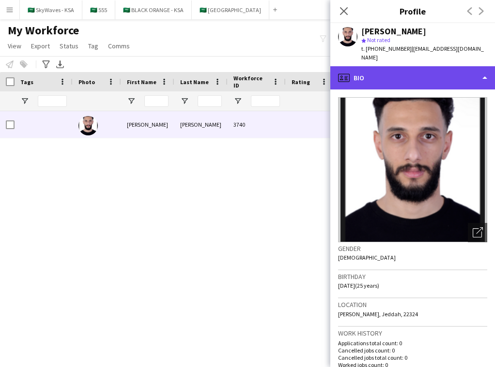
click at [458, 66] on div "profile Bio" at bounding box center [412, 77] width 165 height 23
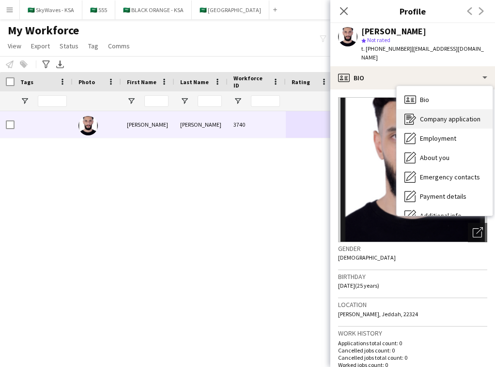
click at [467, 115] on span "Company application" at bounding box center [450, 119] width 61 height 9
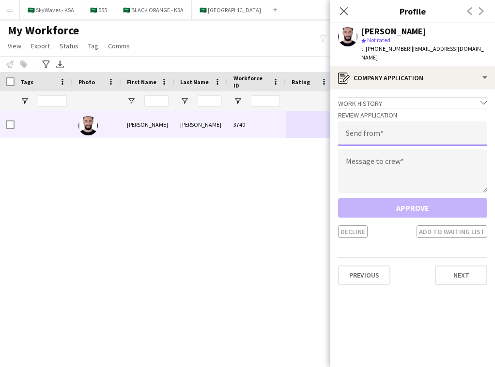
click at [441, 127] on input "email" at bounding box center [412, 133] width 149 height 24
type input "**********"
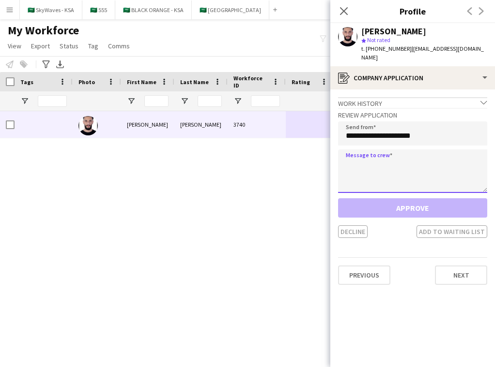
click at [411, 162] on textarea at bounding box center [412, 172] width 149 height 44
paste textarea "**********"
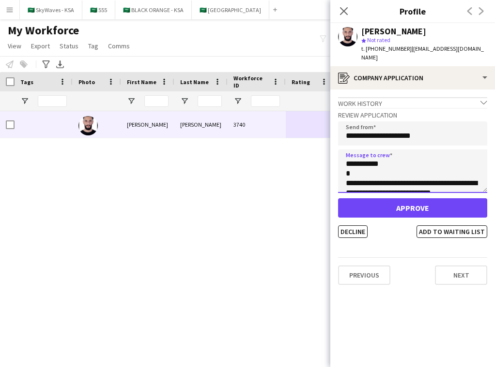
drag, startPoint x: 378, startPoint y: 153, endPoint x: 354, endPoint y: 157, distance: 23.5
click at [354, 157] on textarea "**********" at bounding box center [412, 172] width 149 height 44
type textarea "**********"
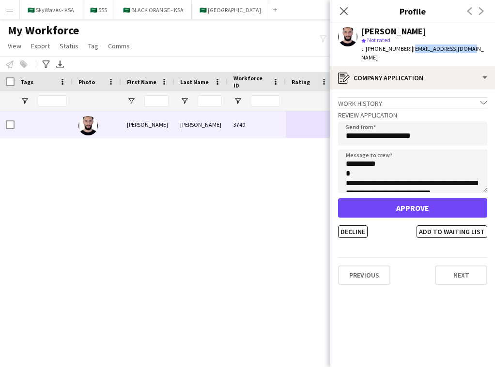
drag, startPoint x: 468, startPoint y: 48, endPoint x: 408, endPoint y: 53, distance: 60.2
click at [408, 53] on div "[PERSON_NAME] star Not rated t. [PHONE_NUMBER] | [EMAIL_ADDRESS][DOMAIN_NAME]" at bounding box center [412, 44] width 165 height 43
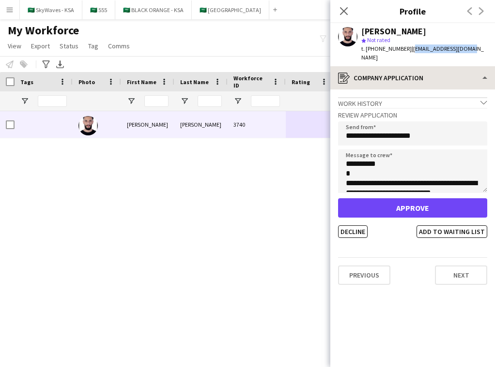
copy span "[EMAIL_ADDRESS][DOMAIN_NAME]"
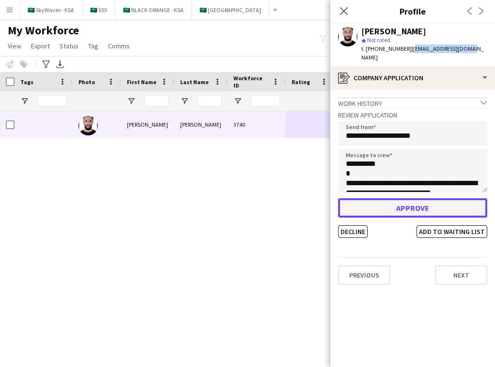
click at [401, 203] on button "Approve" at bounding box center [412, 207] width 149 height 19
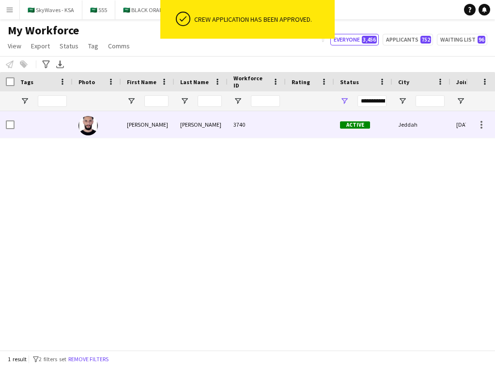
click at [417, 121] on div "Jeddah" at bounding box center [421, 124] width 58 height 27
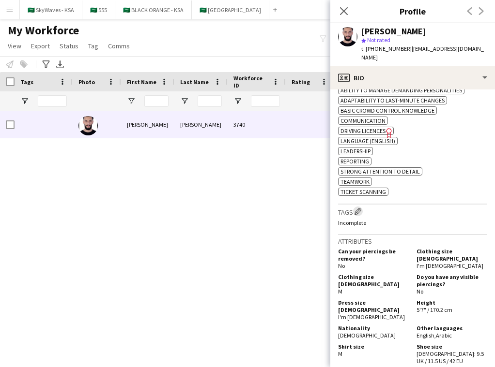
click at [360, 208] on app-icon "Edit crew company tags" at bounding box center [357, 211] width 7 height 7
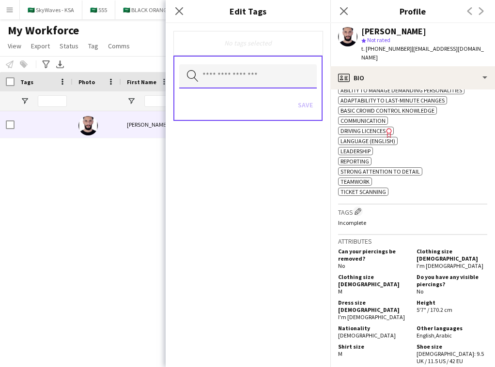
click at [299, 78] on input "text" at bounding box center [247, 76] width 137 height 24
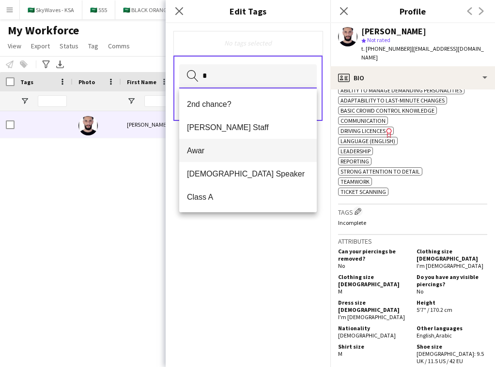
type input "*"
click at [247, 152] on span "Awar" at bounding box center [248, 150] width 122 height 9
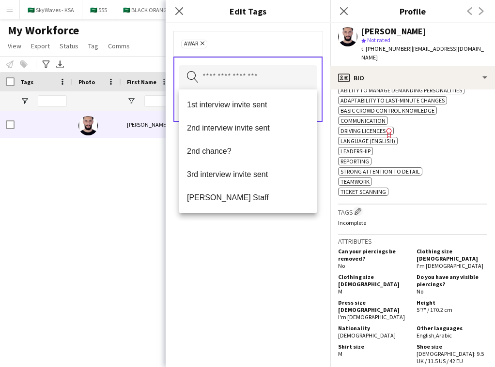
click at [244, 247] on div "Awar Remove Search by tag name Save" at bounding box center [248, 195] width 165 height 344
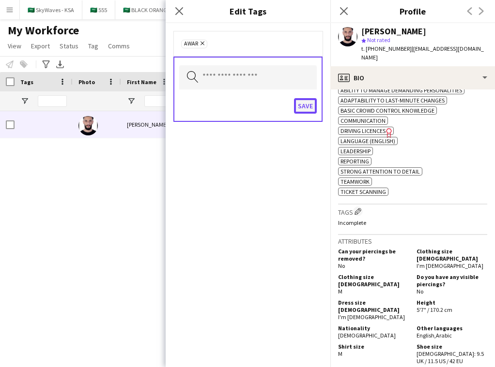
click at [299, 104] on button "Save" at bounding box center [305, 105] width 23 height 15
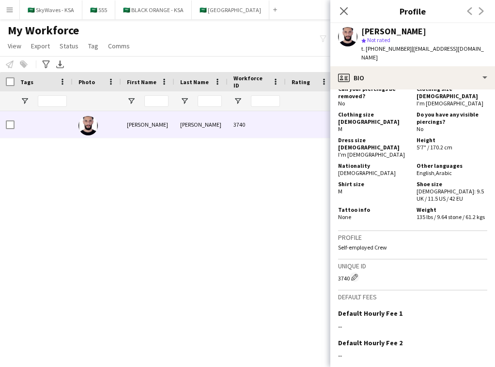
scroll to position [526, 0]
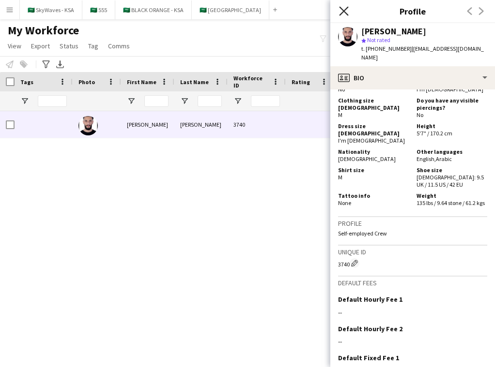
click at [344, 12] on icon at bounding box center [343, 10] width 9 height 9
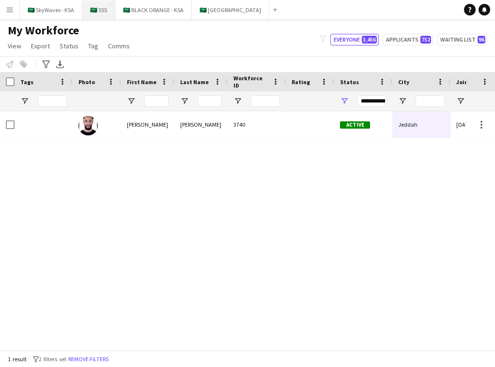
click at [91, 15] on button "🇸🇦 555 Close" at bounding box center [98, 9] width 33 height 19
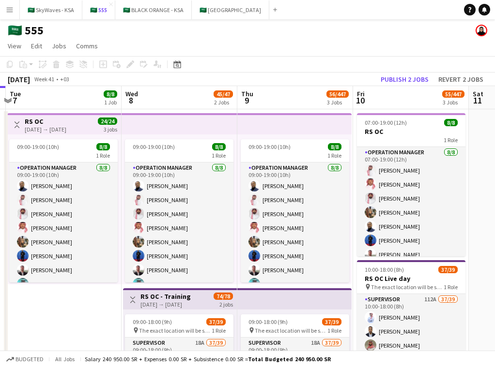
scroll to position [11, 0]
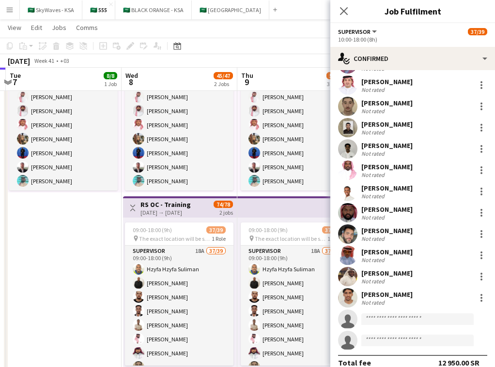
scroll to position [587, 0]
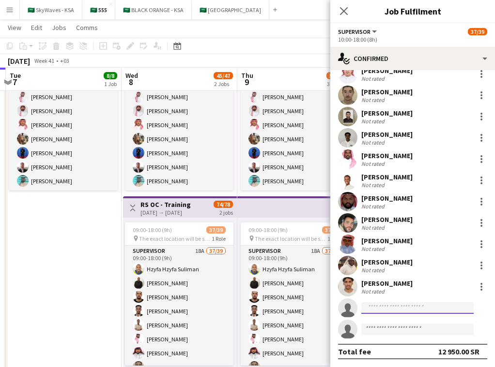
click at [393, 307] on input at bounding box center [417, 309] width 112 height 12
paste input "**********"
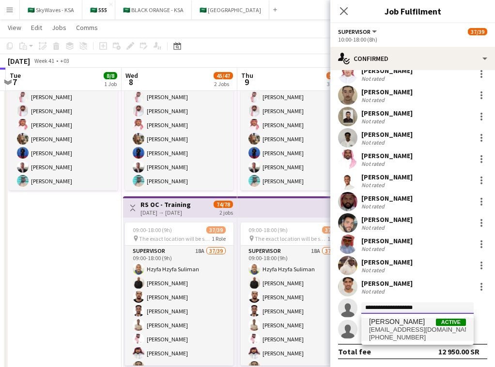
type input "**********"
click at [396, 323] on span "[PERSON_NAME]" at bounding box center [397, 322] width 56 height 8
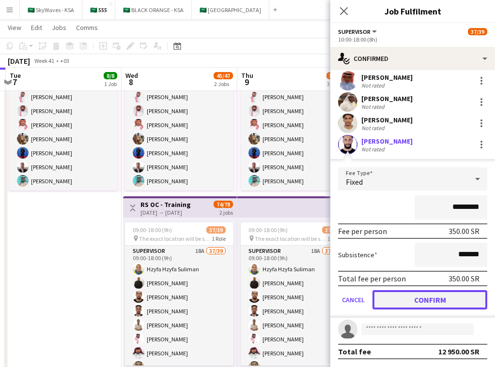
click at [417, 293] on button "Confirm" at bounding box center [429, 299] width 115 height 19
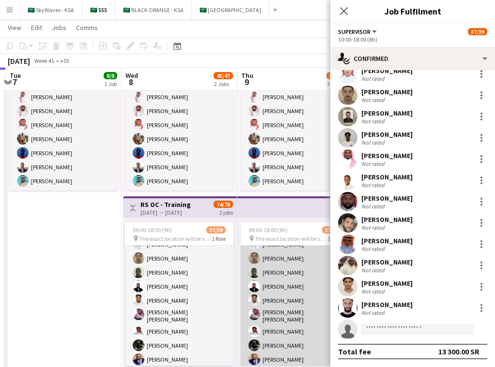
scroll to position [116, 0]
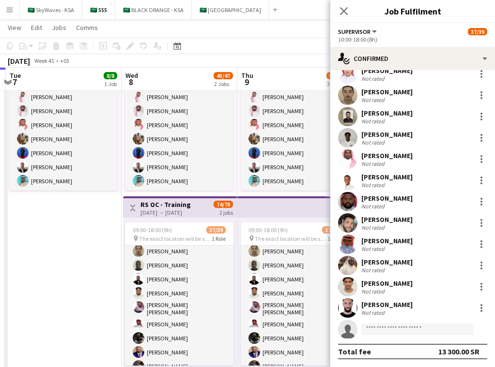
click at [300, 199] on app-top-bar at bounding box center [294, 207] width 114 height 21
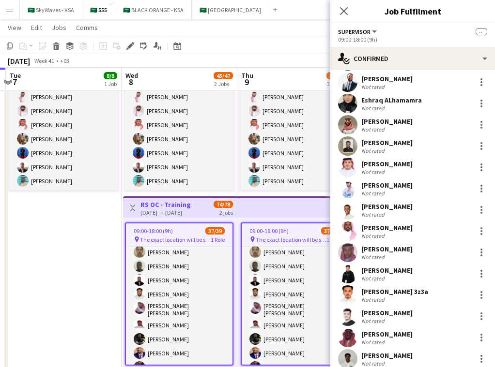
scroll to position [587, 0]
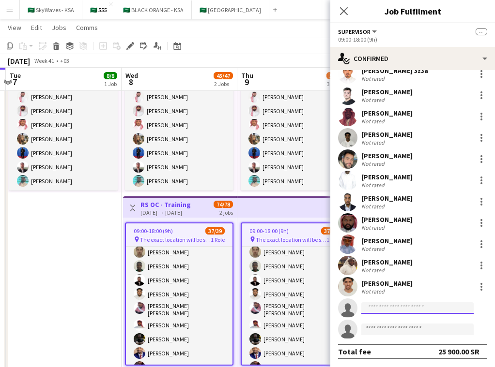
click at [406, 308] on input at bounding box center [417, 309] width 112 height 12
paste input "**********"
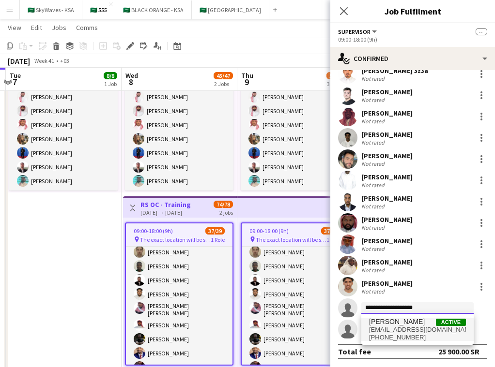
type input "**********"
click at [403, 326] on span "[EMAIL_ADDRESS][DOMAIN_NAME]" at bounding box center [417, 330] width 97 height 8
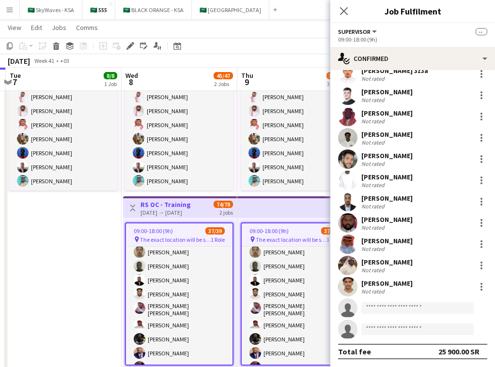
scroll to position [600, 0]
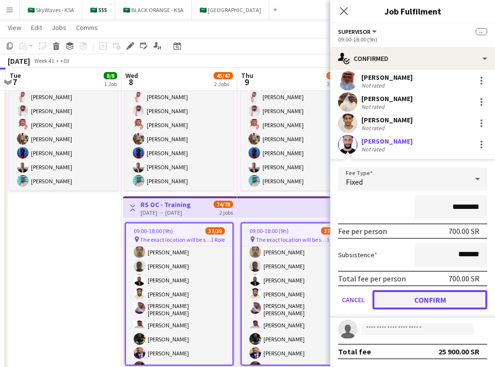
click at [419, 299] on button "Confirm" at bounding box center [429, 299] width 115 height 19
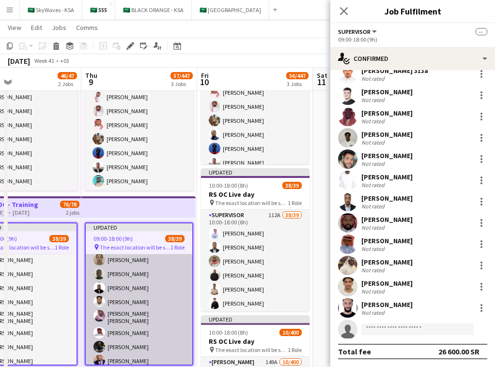
scroll to position [0, 393]
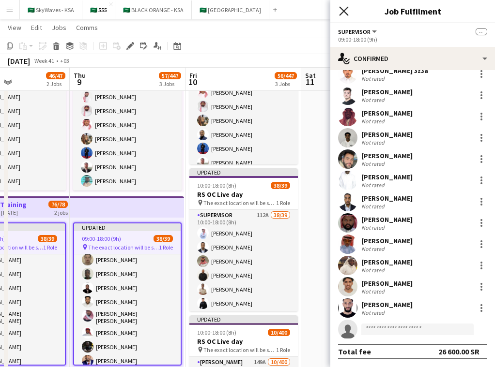
click at [343, 9] on icon "Close pop-in" at bounding box center [343, 10] width 9 height 9
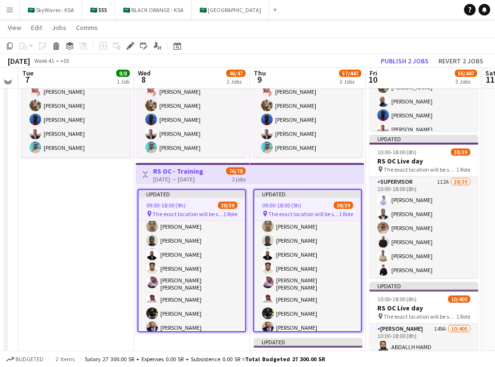
scroll to position [125, 0]
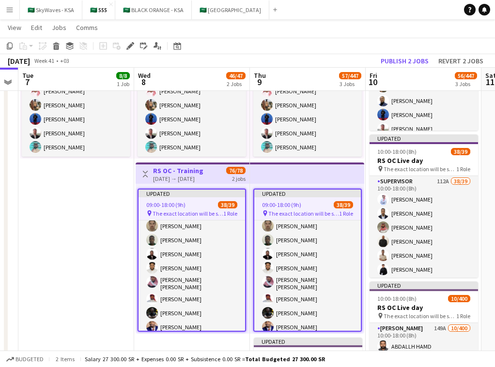
click at [336, 177] on app-top-bar at bounding box center [307, 173] width 114 height 21
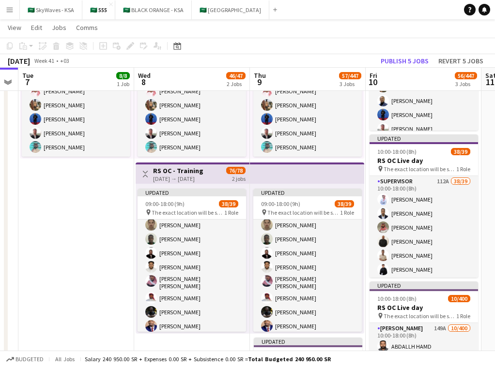
click at [336, 177] on app-top-bar at bounding box center [307, 173] width 114 height 21
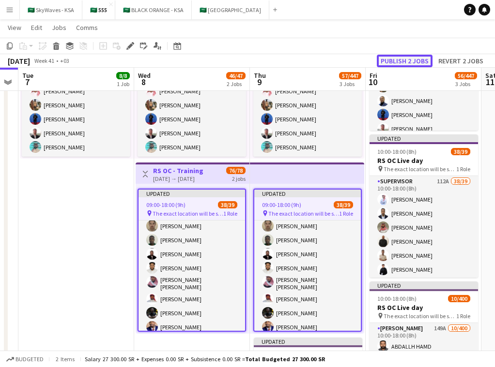
click at [416, 61] on button "Publish 2 jobs" at bounding box center [405, 61] width 56 height 13
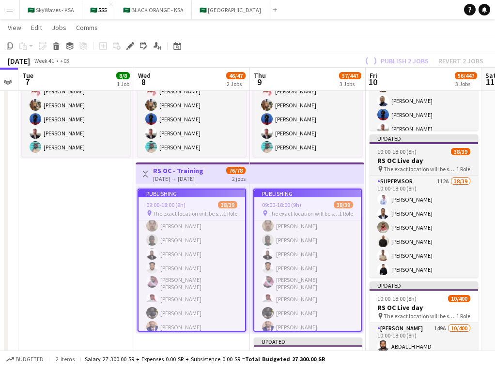
click at [424, 142] on div "Updated" at bounding box center [423, 139] width 108 height 8
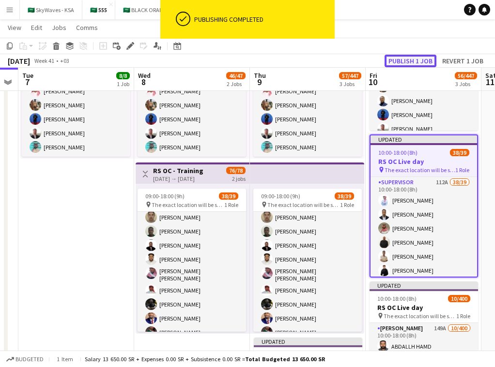
click at [417, 58] on button "Publish 1 job" at bounding box center [410, 61] width 52 height 13
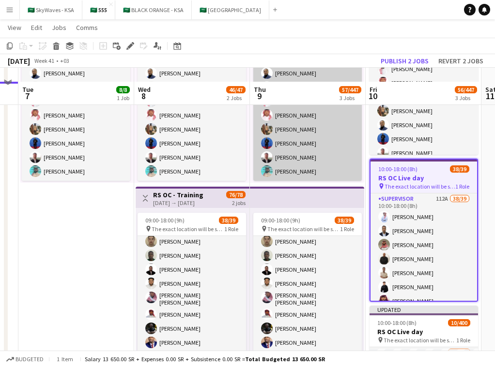
scroll to position [137, 0]
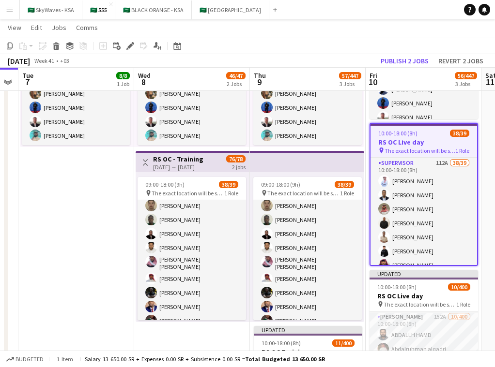
click at [98, 234] on app-date-cell "Toggle View RS OC [DATE] → [DATE] 24/24 3 jobs 09:00-19:00 (10h) 8/8 1 Role Ope…" at bounding box center [76, 230] width 116 height 517
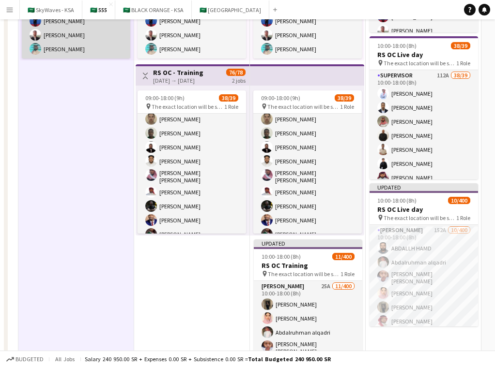
scroll to position [274, 0]
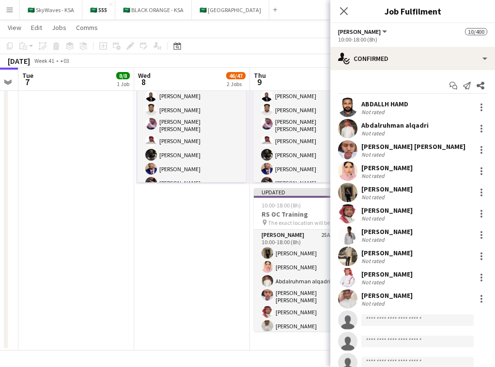
drag, startPoint x: 346, startPoint y: 12, endPoint x: 480, endPoint y: 29, distance: 134.6
click at [346, 12] on icon "Close pop-in" at bounding box center [344, 11] width 8 height 8
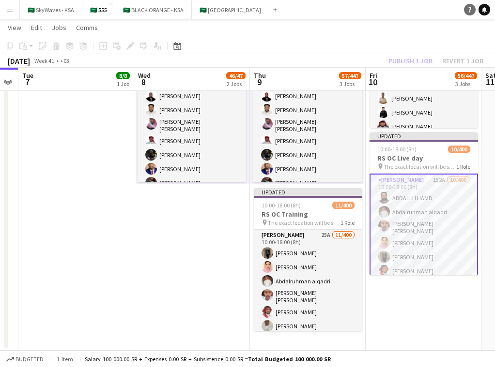
click at [465, 9] on link "Help" at bounding box center [470, 10] width 12 height 12
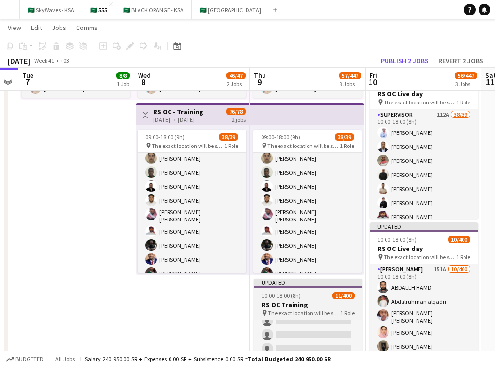
scroll to position [446, 0]
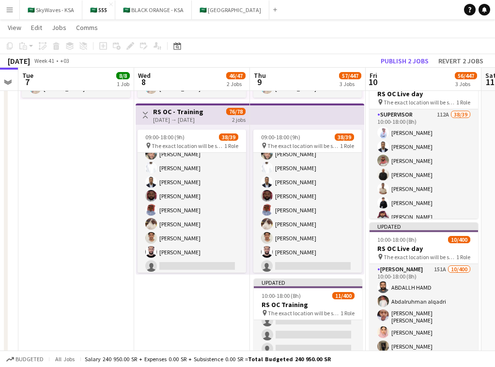
click at [287, 88] on app-board-header-date "Thu 9 57/447 3 Jobs" at bounding box center [308, 79] width 116 height 23
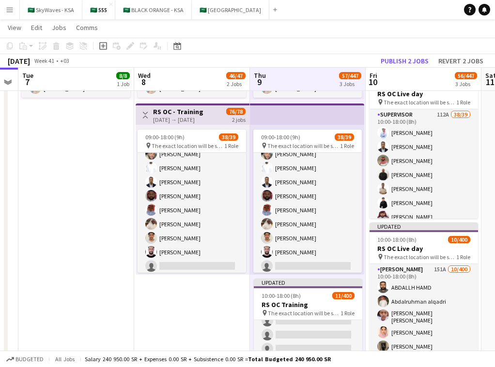
click at [205, 288] on app-date-cell "09:00-19:00 (10h) 8/8 1 Role Operation Manager [DATE] 09:00-19:00 (10h) [PERSON…" at bounding box center [192, 182] width 116 height 517
